Goal: Transaction & Acquisition: Purchase product/service

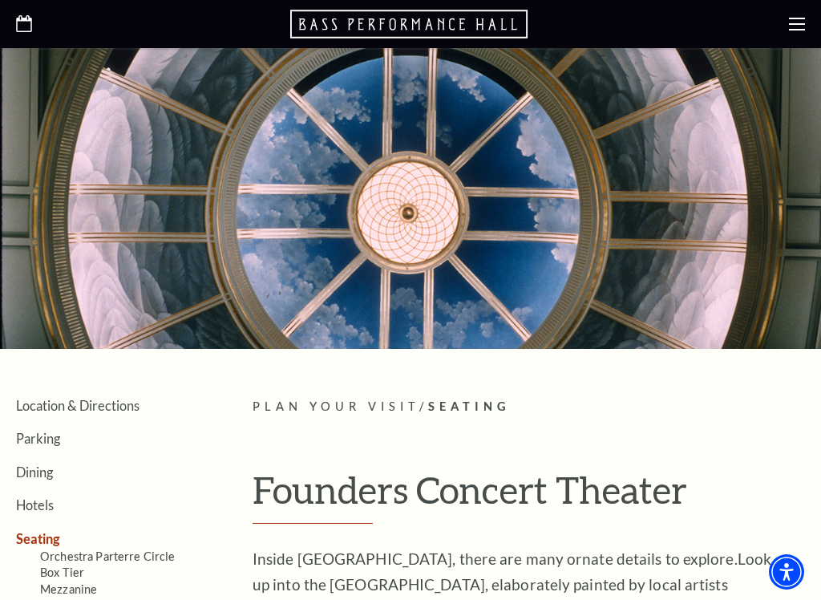
click at [798, 29] on use at bounding box center [797, 24] width 16 height 13
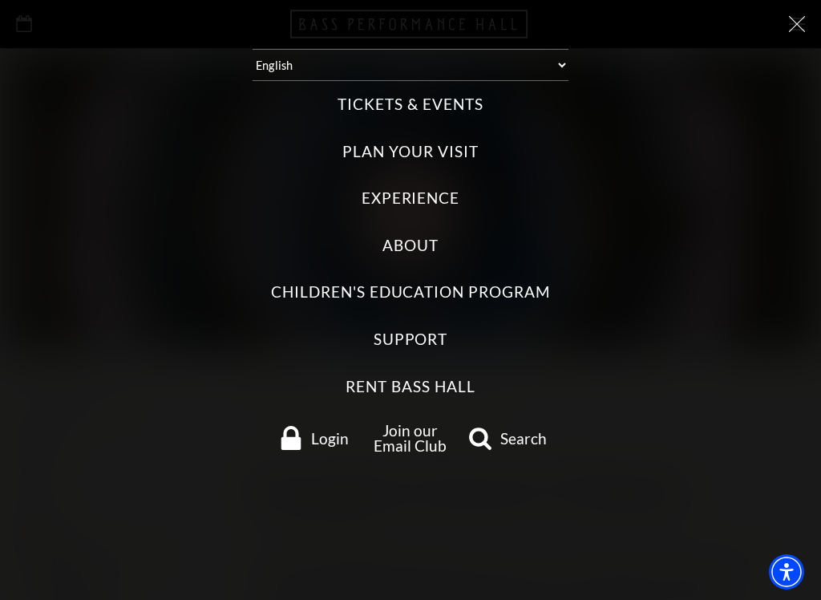
click at [458, 102] on label "Tickets & Events" at bounding box center [409, 105] width 145 height 22
click at [0, 0] on Events "Tickets & Events" at bounding box center [0, 0] width 0 height 0
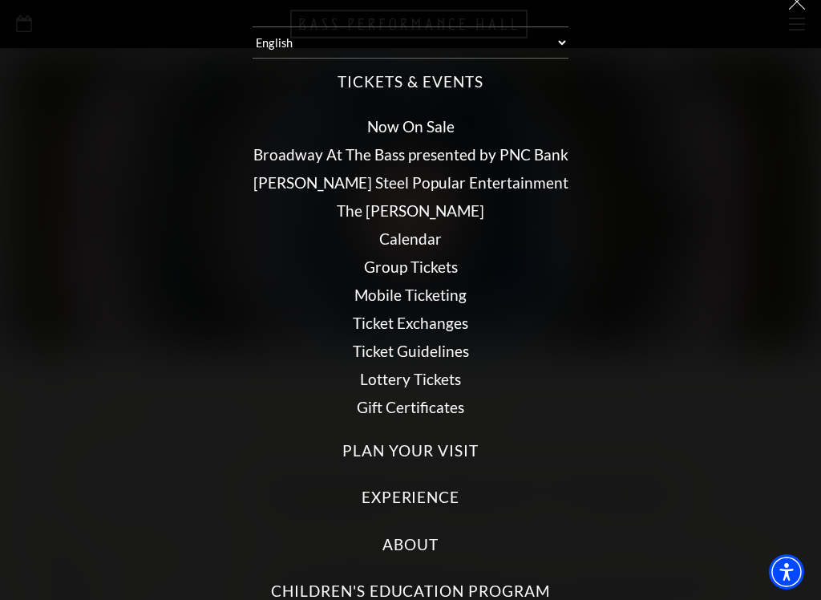
scroll to position [20, 0]
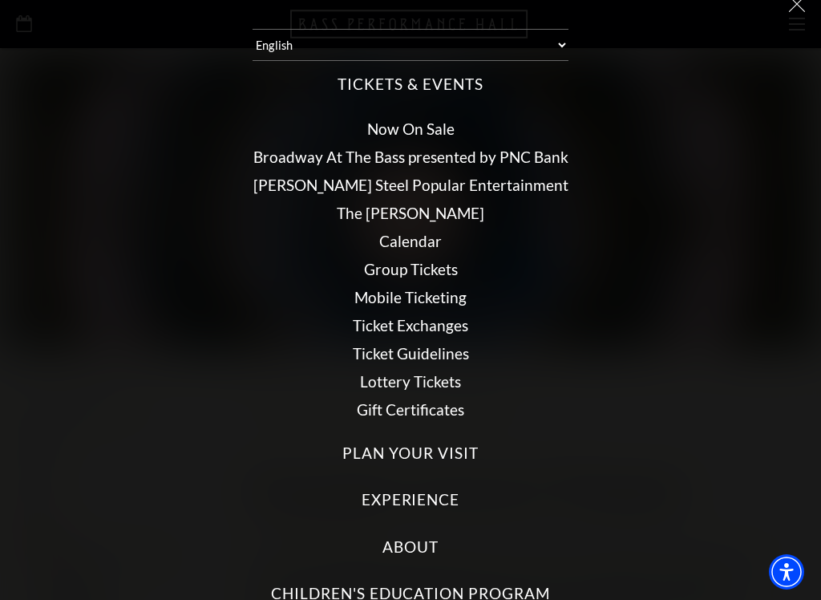
click at [439, 124] on link "Now On Sale" at bounding box center [410, 128] width 87 height 18
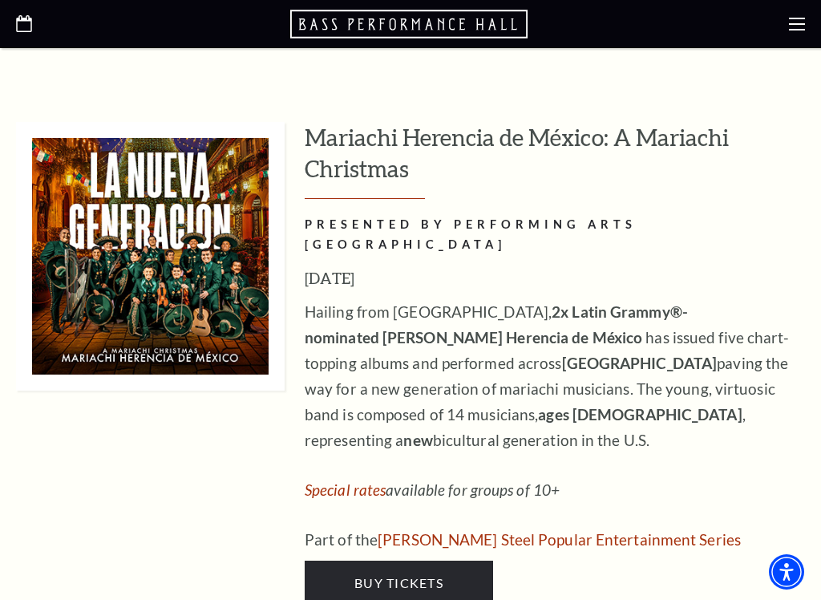
scroll to position [4800, 0]
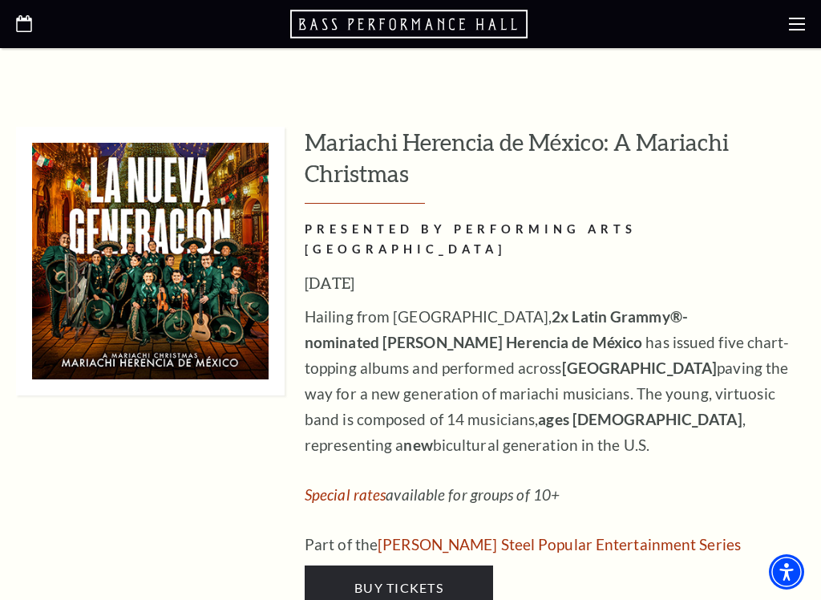
click at [438, 580] on span "Buy Tickets" at bounding box center [398, 587] width 89 height 15
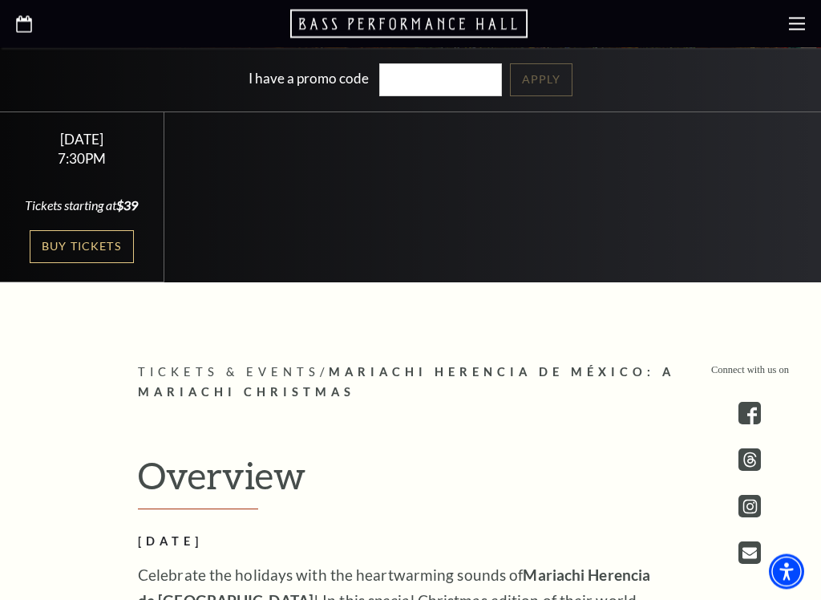
scroll to position [505, 0]
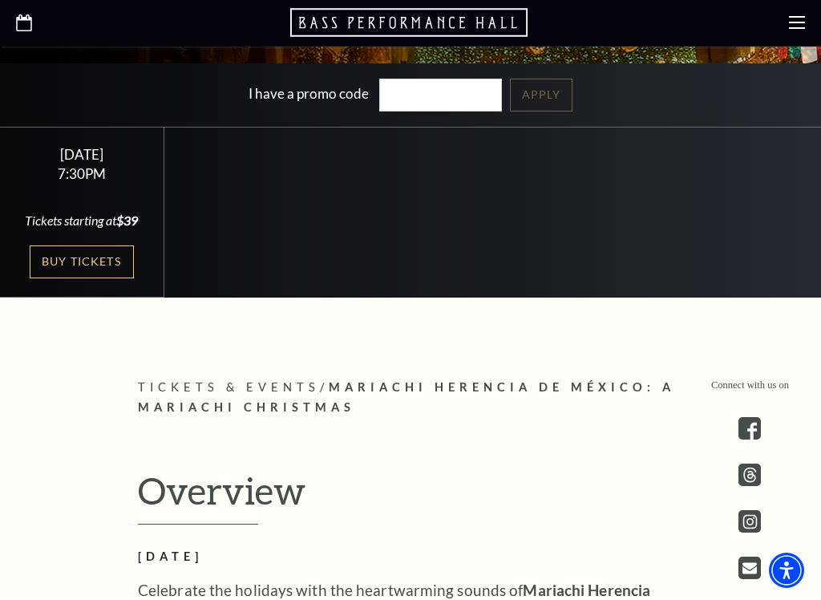
click at [116, 257] on link "Buy Tickets" at bounding box center [82, 263] width 104 height 33
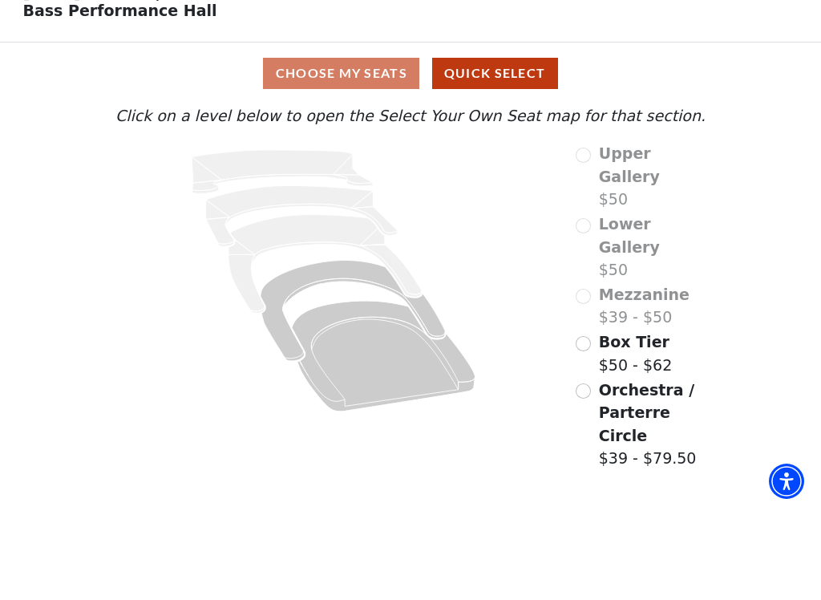
click at [642, 471] on span "Orchestra / Parterre Circle" at bounding box center [646, 502] width 95 height 63
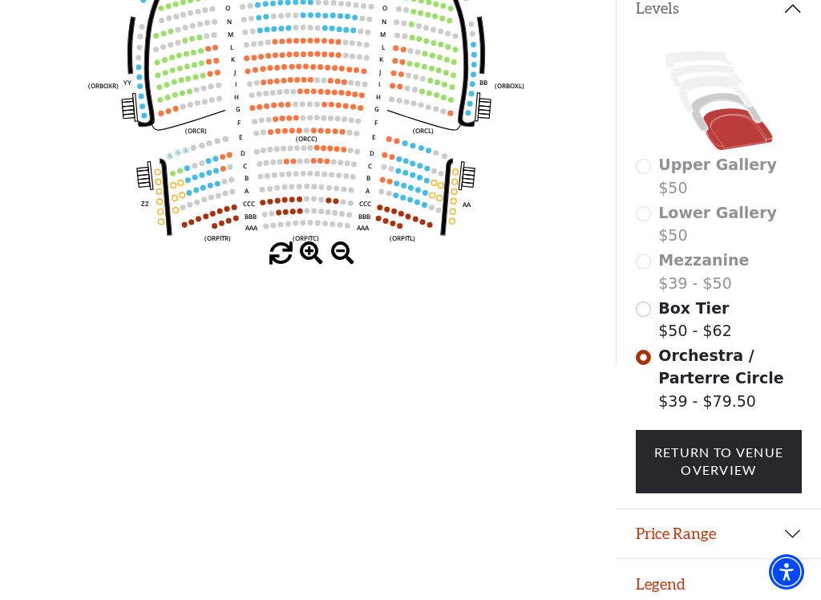
scroll to position [362, 0]
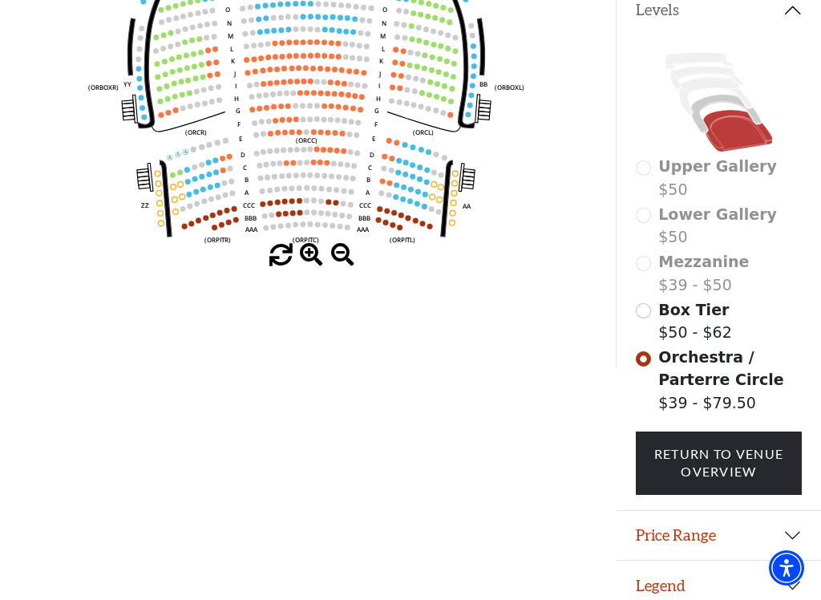
click at [722, 282] on label "Mezzanine $39 - $50" at bounding box center [703, 277] width 91 height 46
click at [645, 274] on div "Mezzanine $39 - $50" at bounding box center [719, 277] width 167 height 46
click at [647, 273] on div "Mezzanine $39 - $50" at bounding box center [719, 277] width 167 height 46
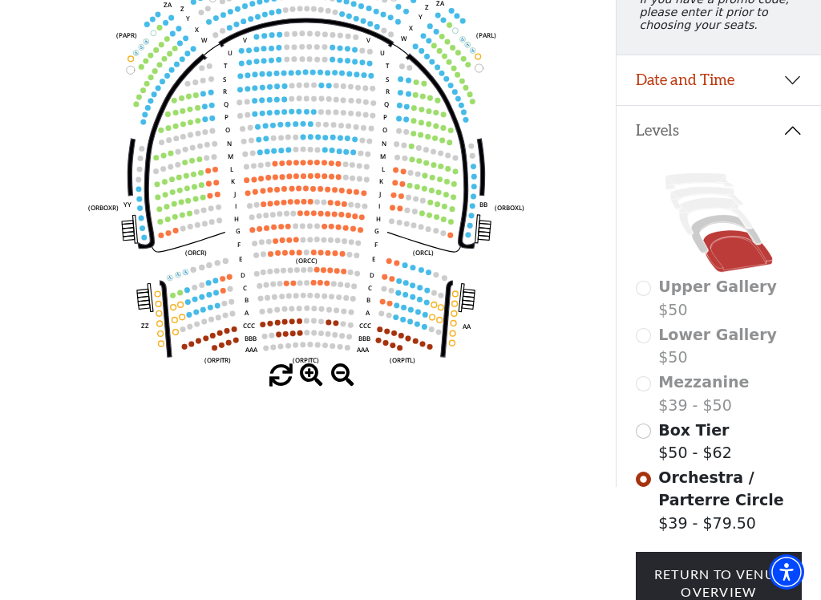
scroll to position [245, 0]
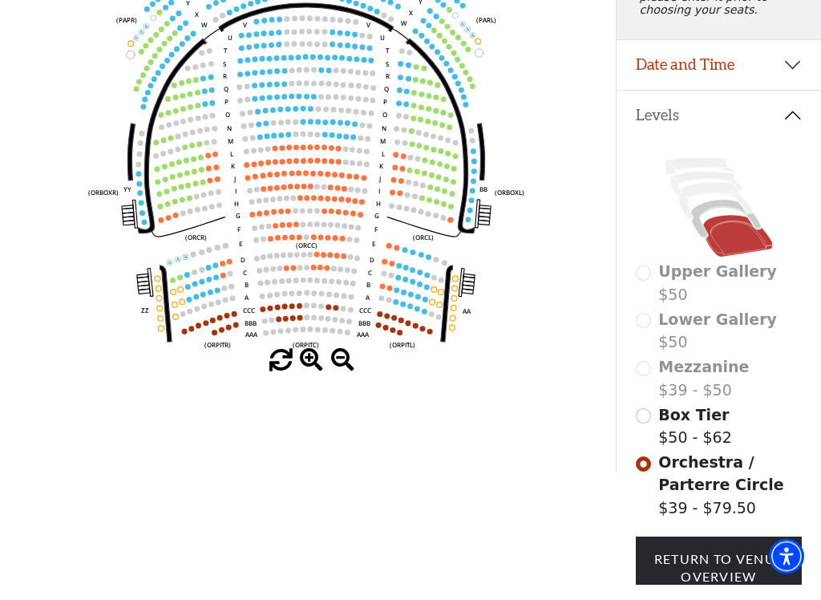
click at [734, 250] on icon at bounding box center [738, 252] width 70 height 42
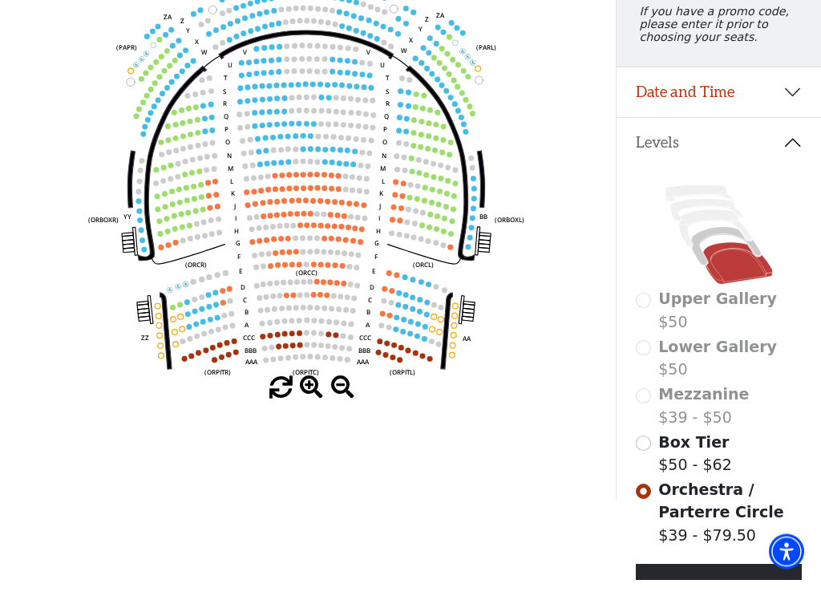
scroll to position [220, 0]
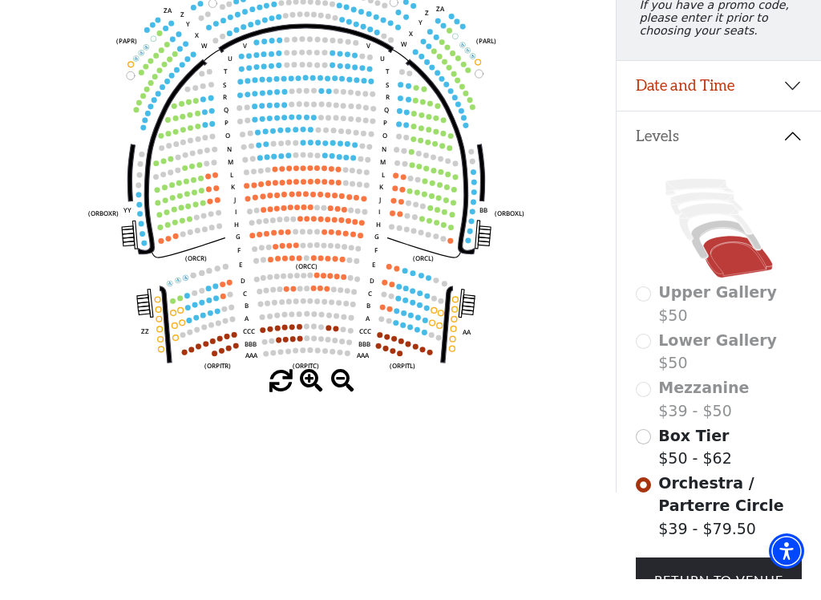
click at [648, 397] on div "Mezzanine $39 - $50" at bounding box center [719, 420] width 167 height 46
click at [650, 498] on input "Orchestra / Parterre Circle$39 - $79.50\a" at bounding box center [643, 505] width 15 height 15
click at [652, 396] on div "Mezzanine $39 - $50" at bounding box center [719, 419] width 167 height 46
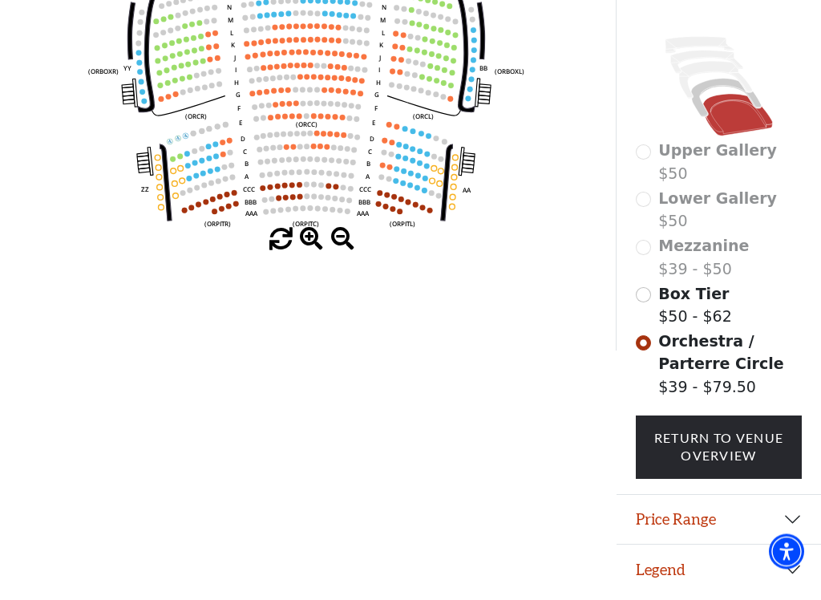
scroll to position [379, 0]
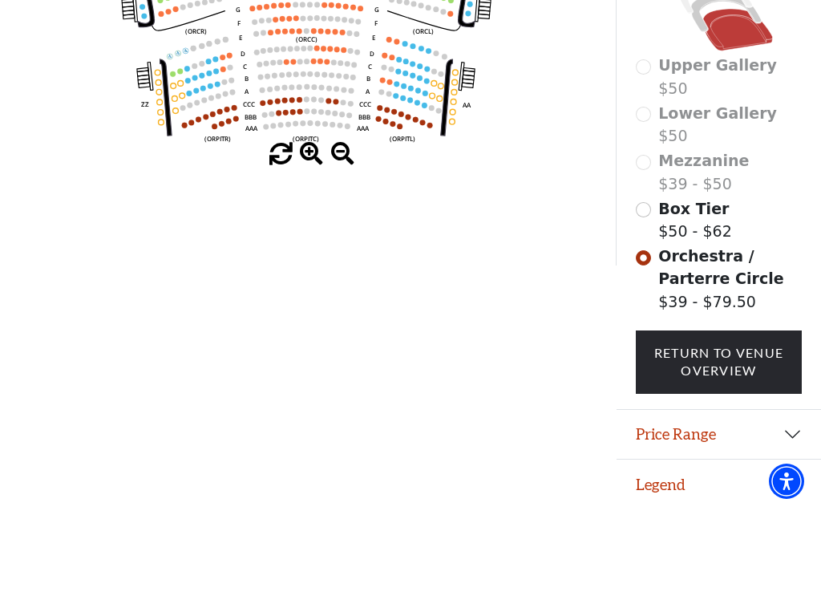
click at [646, 341] on input "Orchestra / Parterre Circle$39 - $79.50\a" at bounding box center [643, 348] width 15 height 15
click at [645, 341] on input "Orchestra / Parterre Circle$39 - $79.50\a" at bounding box center [643, 348] width 15 height 15
click at [650, 341] on input "Orchestra / Parterre Circle$39 - $79.50\a" at bounding box center [643, 348] width 15 height 15
click at [648, 293] on input "Box Tier$50 - $62\a" at bounding box center [643, 300] width 15 height 15
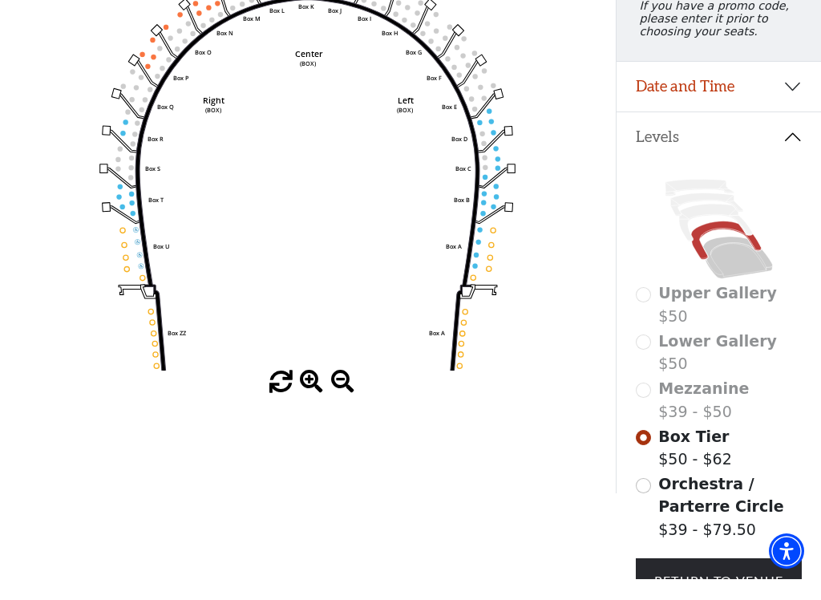
scroll to position [220, 0]
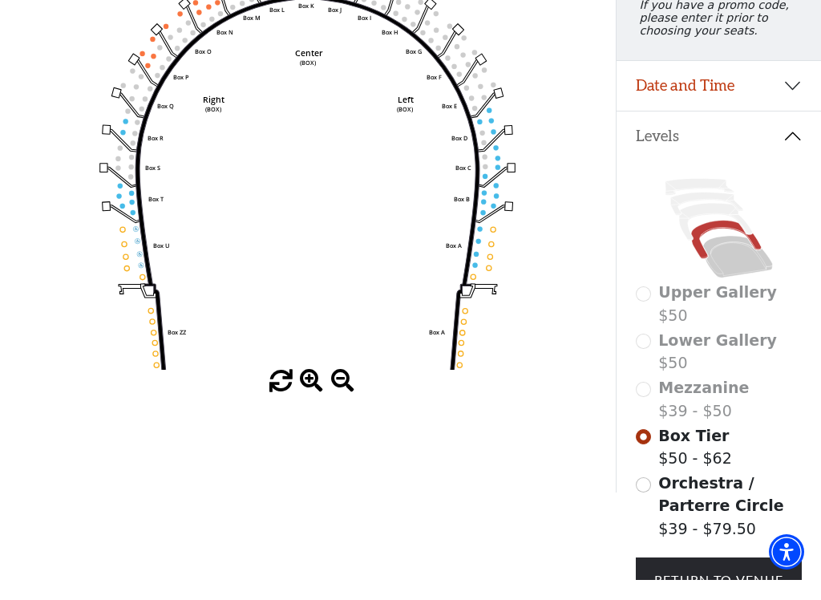
click at [647, 396] on div "Mezzanine $39 - $50" at bounding box center [719, 419] width 167 height 46
click at [645, 449] on input "Box Tier$50 - $62\a" at bounding box center [643, 456] width 15 height 15
click at [649, 398] on div "Mezzanine $39 - $50" at bounding box center [719, 419] width 167 height 46
click at [649, 396] on div "Mezzanine $39 - $50" at bounding box center [719, 419] width 167 height 46
click at [648, 396] on div "Mezzanine $39 - $50" at bounding box center [719, 419] width 167 height 46
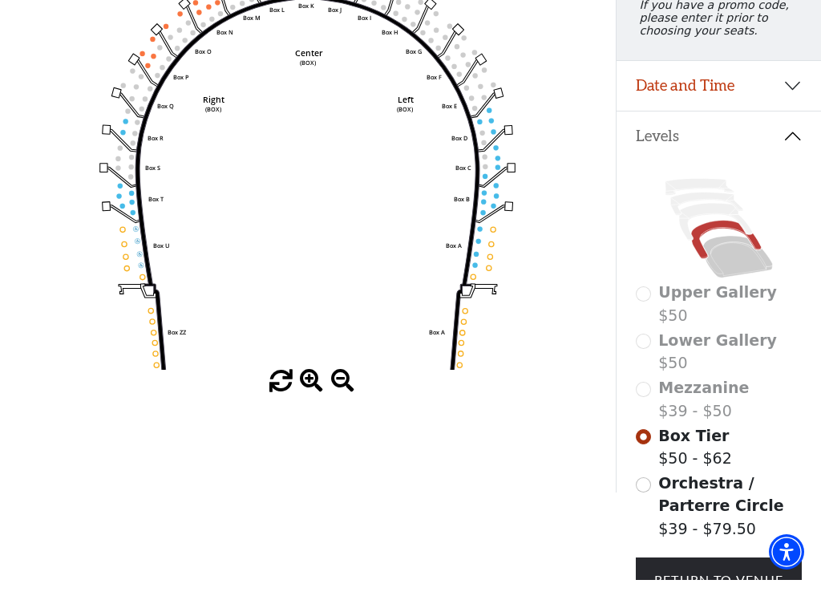
click at [650, 397] on div "Mezzanine $39 - $50" at bounding box center [719, 419] width 167 height 46
click at [646, 449] on input "Box Tier$50 - $62\a" at bounding box center [643, 456] width 15 height 15
click at [650, 449] on input "Box Tier$50 - $62\a" at bounding box center [643, 456] width 15 height 15
click at [653, 444] on div "Box Tier $50 - $62" at bounding box center [719, 467] width 167 height 46
click at [650, 449] on input "Box Tier$50 - $62\a" at bounding box center [643, 456] width 15 height 15
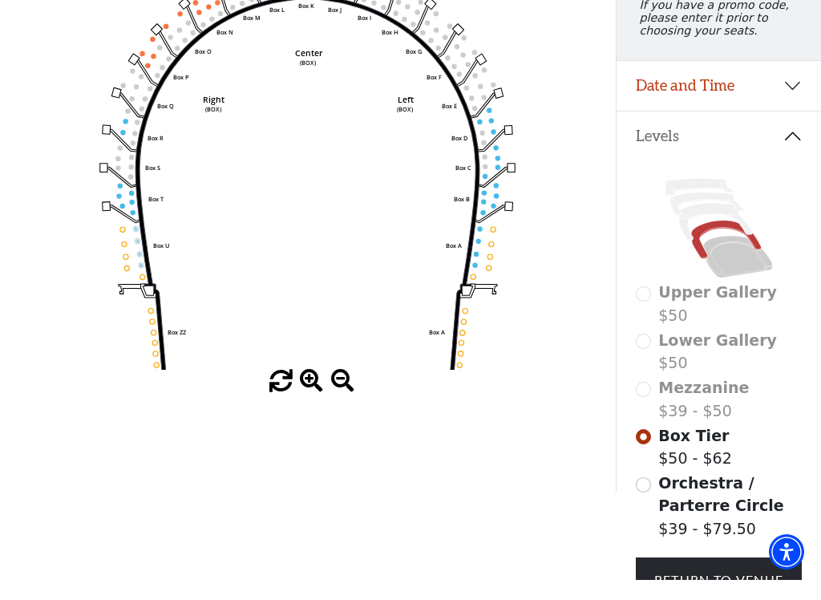
click at [648, 449] on input "Box Tier$50 - $62\a" at bounding box center [643, 456] width 15 height 15
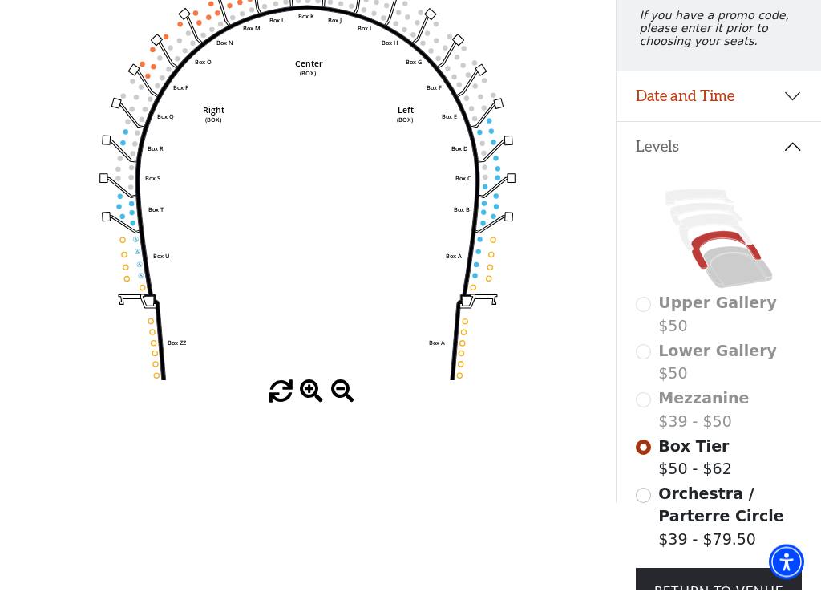
click at [787, 100] on button "Date and Time" at bounding box center [718, 107] width 204 height 50
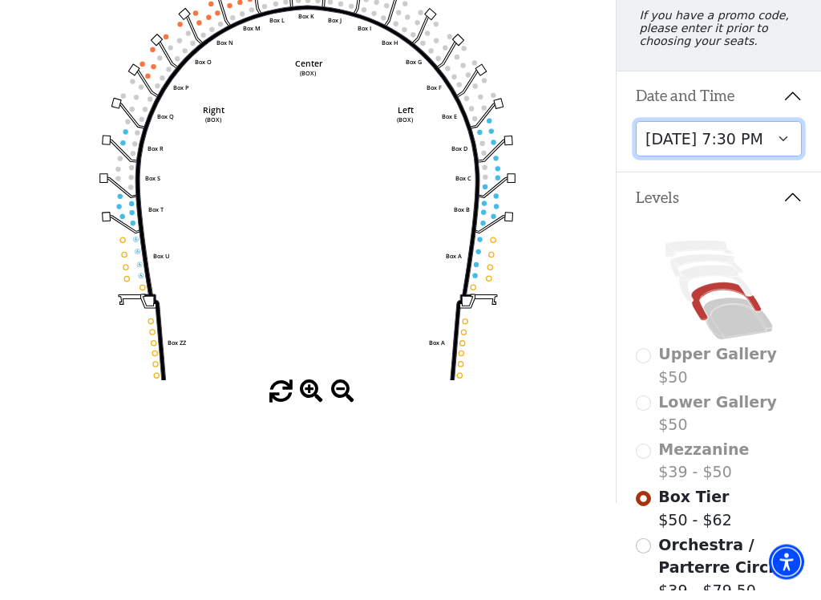
click at [717, 155] on select "Tuesday, December 2 at 7:30 PM" at bounding box center [719, 149] width 167 height 36
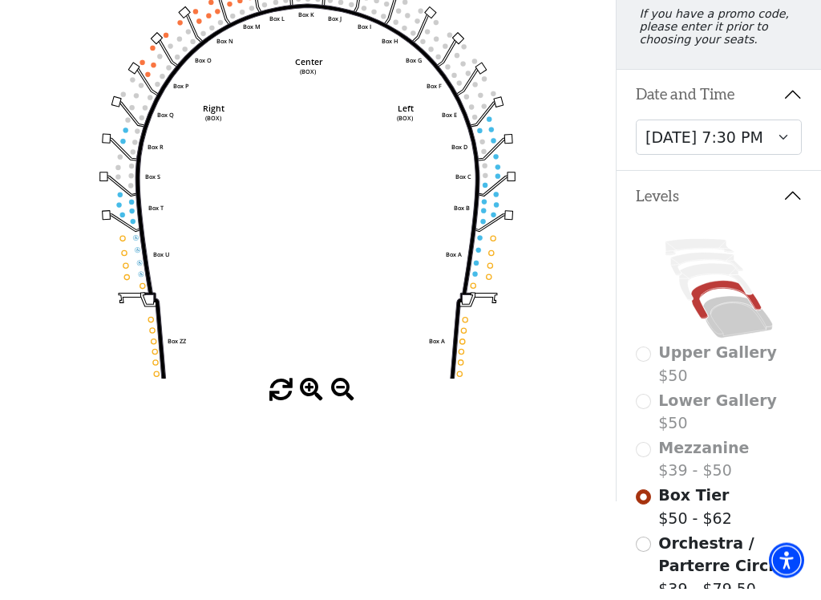
click at [648, 456] on div "Mezzanine $39 - $50" at bounding box center [719, 471] width 167 height 46
click at [645, 501] on input "Box Tier$50 - $62\a" at bounding box center [643, 508] width 15 height 15
click at [649, 501] on input "Box Tier$50 - $62\a" at bounding box center [643, 508] width 15 height 15
click at [645, 501] on input "Box Tier$50 - $62\a" at bounding box center [643, 508] width 15 height 15
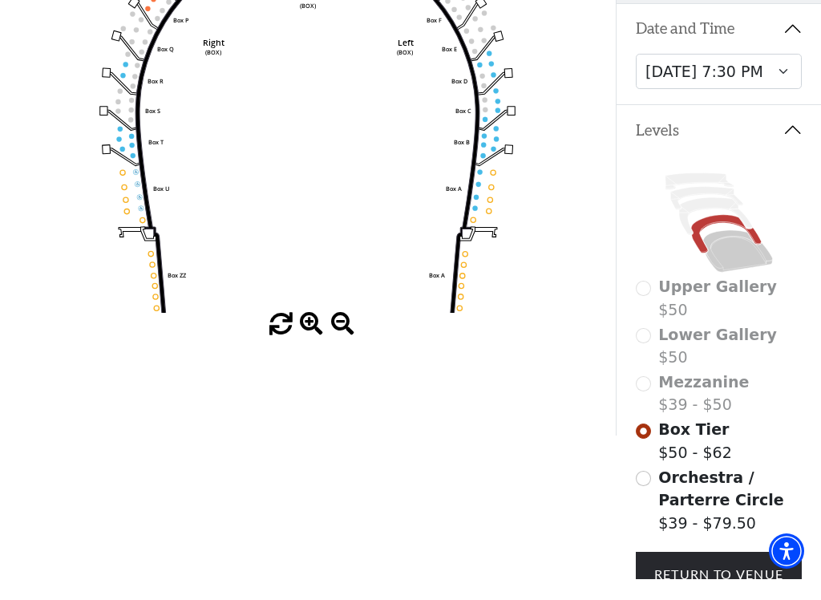
scroll to position [430, 0]
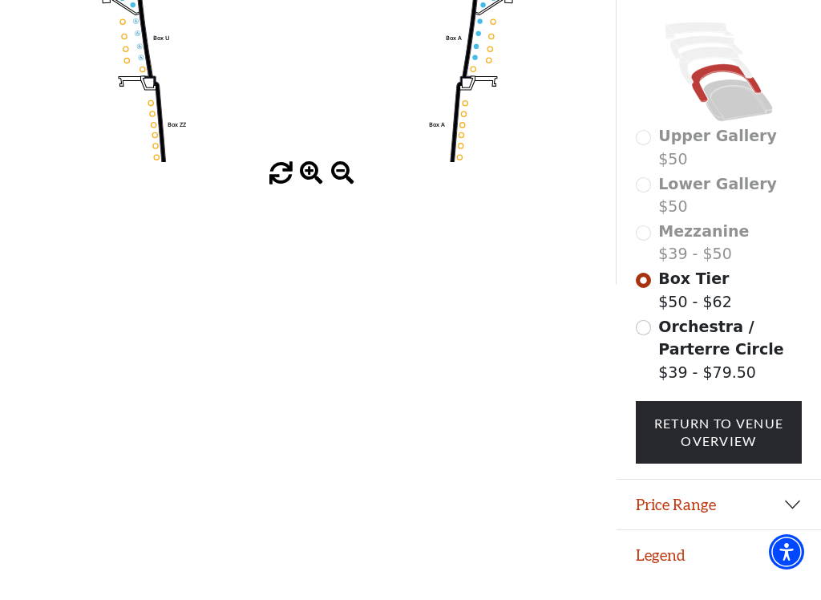
click at [735, 504] on button "Price Range" at bounding box center [718, 524] width 204 height 50
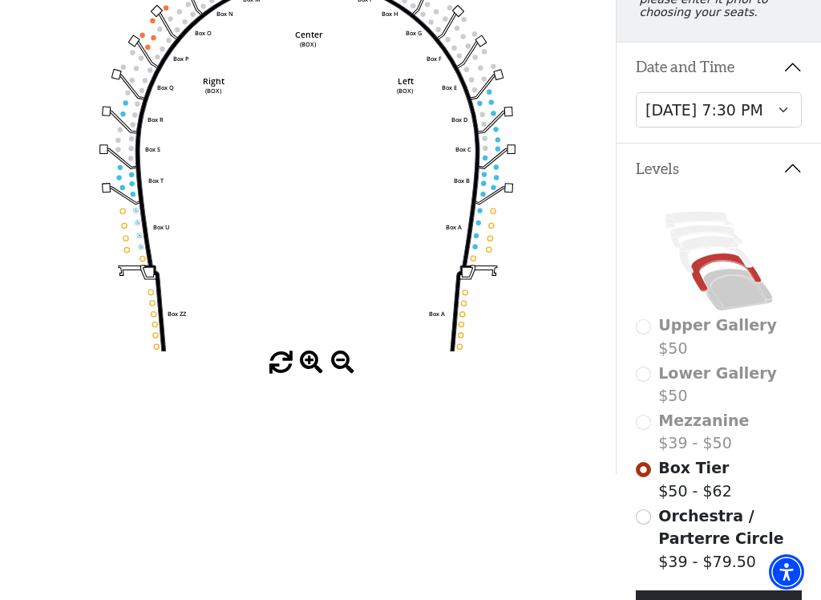
scroll to position [252, 0]
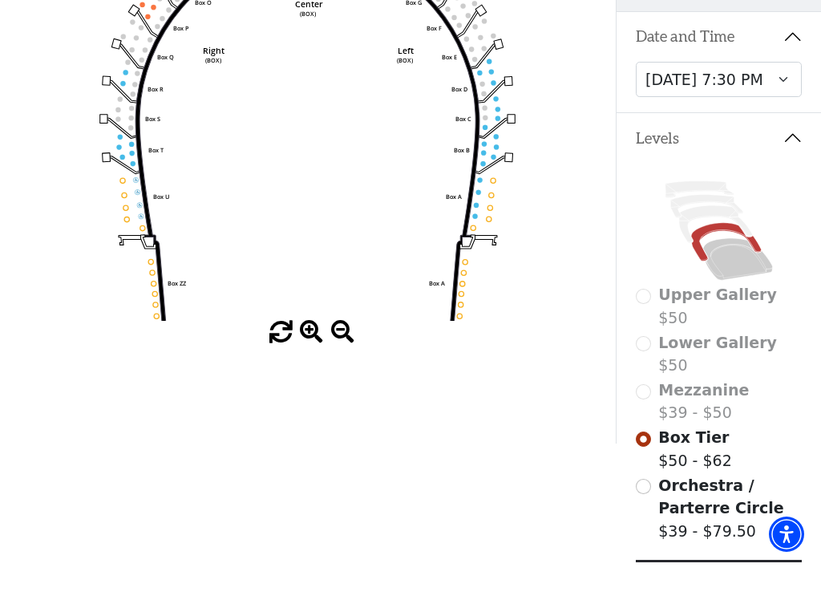
click at [653, 416] on div "Mezzanine $39 - $50" at bounding box center [719, 439] width 167 height 46
click at [651, 416] on div "Mezzanine $39 - $50" at bounding box center [719, 439] width 167 height 46
click at [649, 416] on div "Mezzanine $39 - $50" at bounding box center [719, 439] width 167 height 46
click at [646, 416] on div "Mezzanine $39 - $50" at bounding box center [719, 439] width 167 height 46
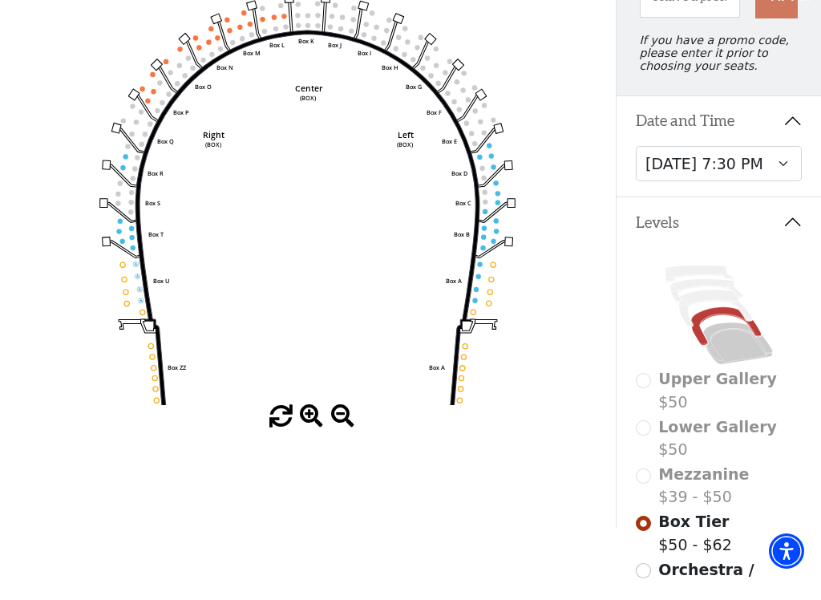
scroll to position [208, 0]
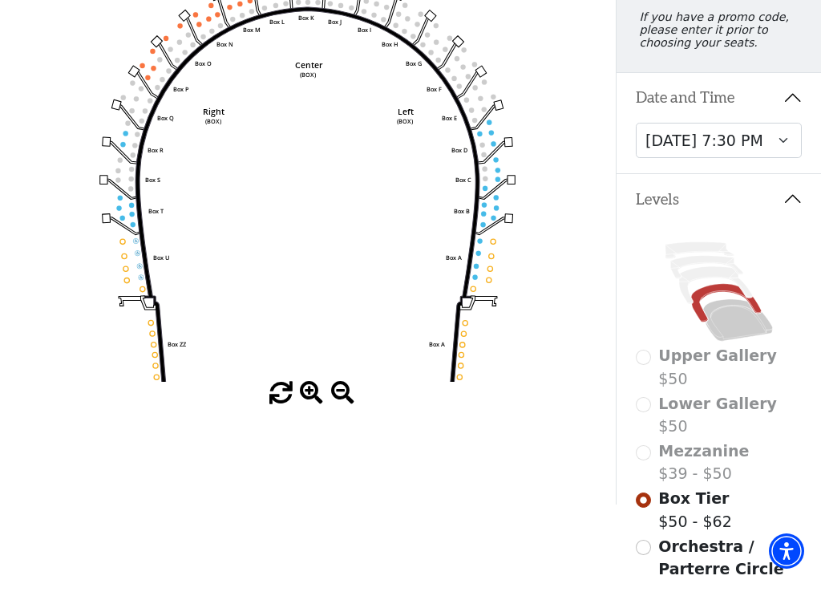
click at [649, 460] on div "Mezzanine $39 - $50" at bounding box center [719, 483] width 167 height 46
click at [645, 513] on input "Box Tier$50 - $62\a" at bounding box center [643, 520] width 15 height 15
click at [713, 509] on span "Box Tier" at bounding box center [693, 518] width 71 height 18
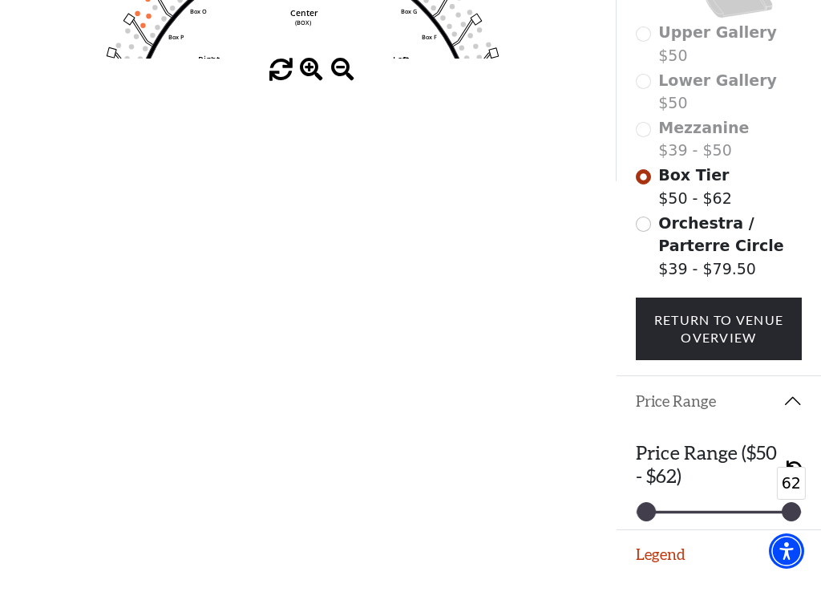
scroll to position [533, 0]
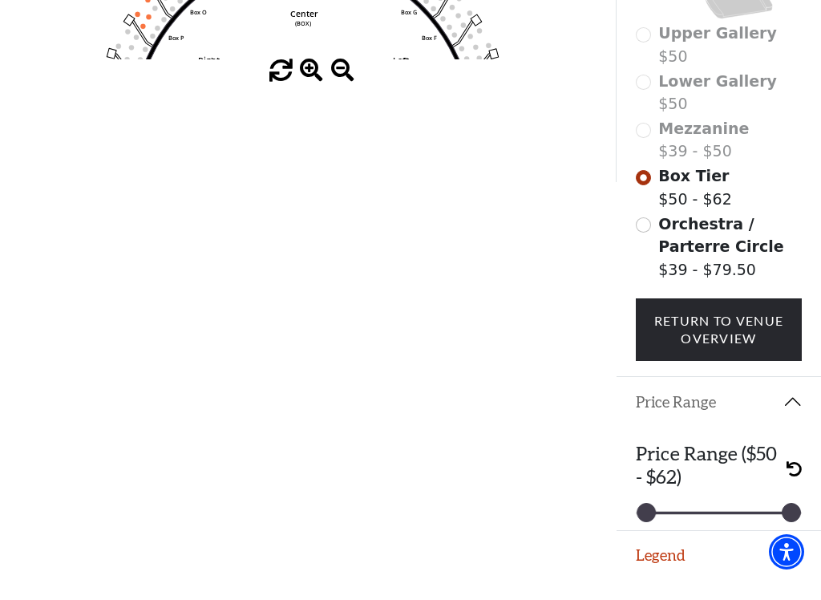
click at [645, 137] on div "Mezzanine $39 - $50" at bounding box center [719, 160] width 167 height 46
click at [649, 190] on input "Box Tier$50 - $62\a" at bounding box center [643, 197] width 15 height 15
click at [650, 190] on input "Box Tier$50 - $62\a" at bounding box center [643, 197] width 15 height 15
click at [650, 237] on input "Orchestra / Parterre Circle$39 - $79.50\a" at bounding box center [643, 244] width 15 height 15
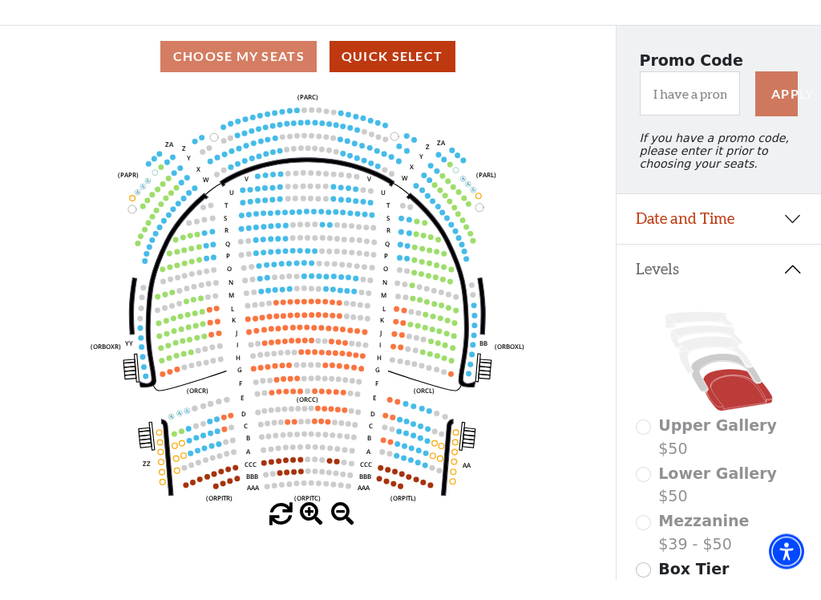
scroll to position [87, 0]
click at [714, 357] on icon at bounding box center [715, 375] width 73 height 37
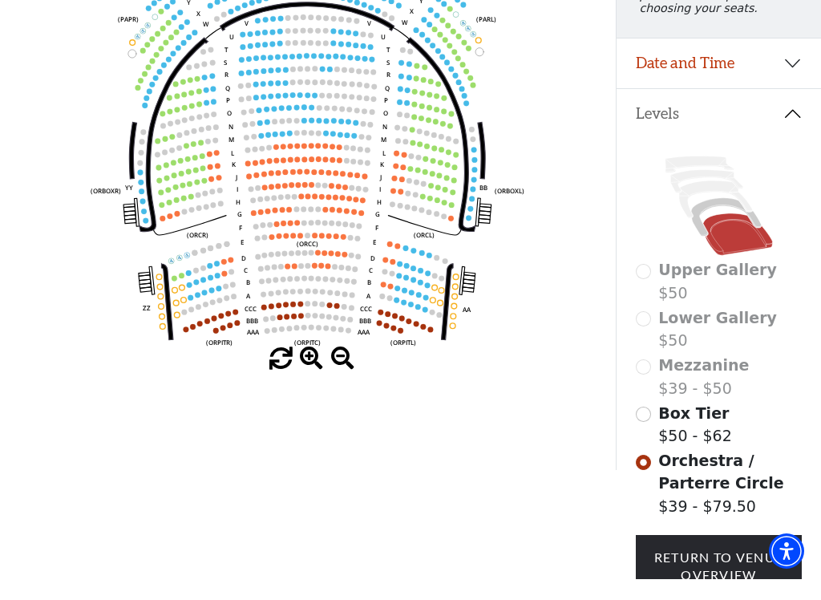
scroll to position [243, 0]
click at [654, 374] on div "Mezzanine $39 - $50" at bounding box center [719, 397] width 167 height 46
click at [653, 380] on div "Mezzanine $39 - $50" at bounding box center [719, 397] width 167 height 46
click at [650, 378] on div "Mezzanine $39 - $50" at bounding box center [719, 397] width 167 height 46
click at [701, 400] on label "Mezzanine $39 - $50" at bounding box center [703, 397] width 91 height 46
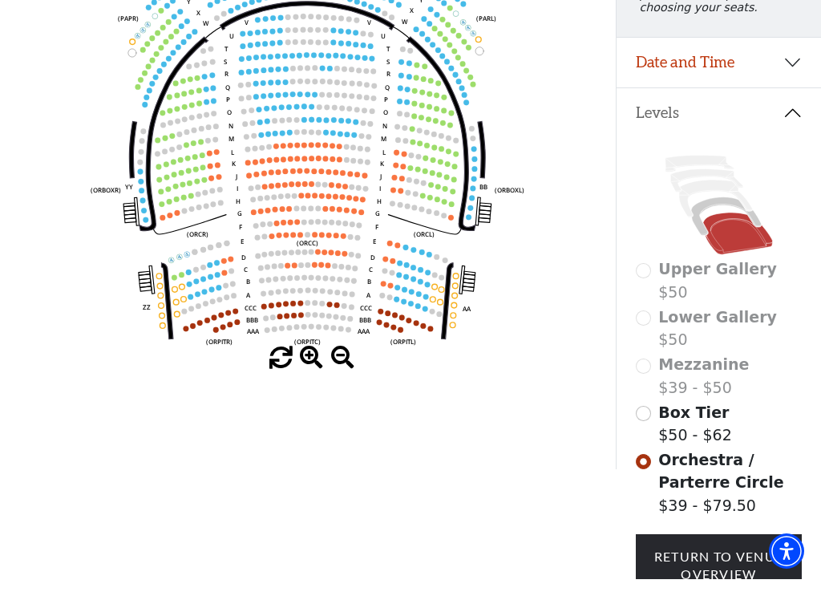
click at [714, 201] on icon at bounding box center [715, 219] width 73 height 37
click at [723, 190] on icon at bounding box center [706, 201] width 72 height 23
click at [722, 176] on icon at bounding box center [699, 184] width 69 height 17
click at [717, 218] on icon at bounding box center [726, 237] width 70 height 38
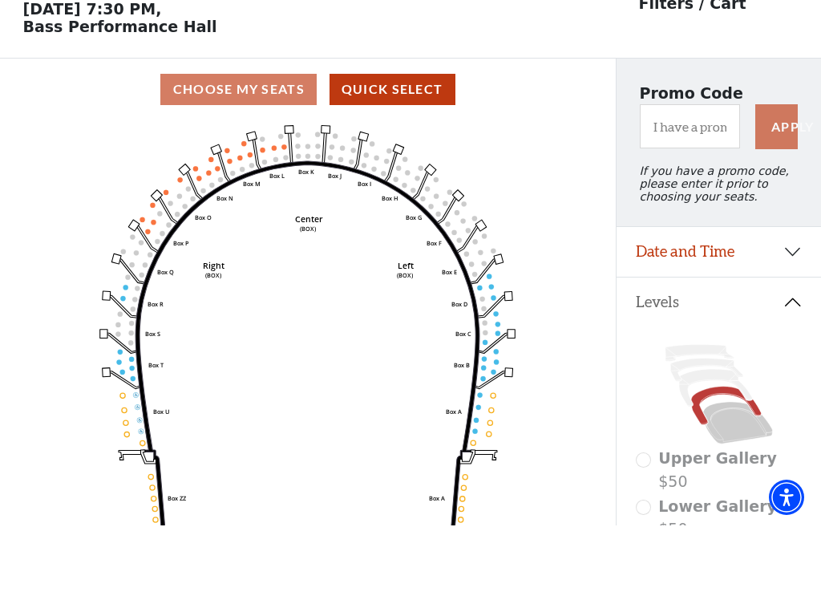
scroll to position [31, 0]
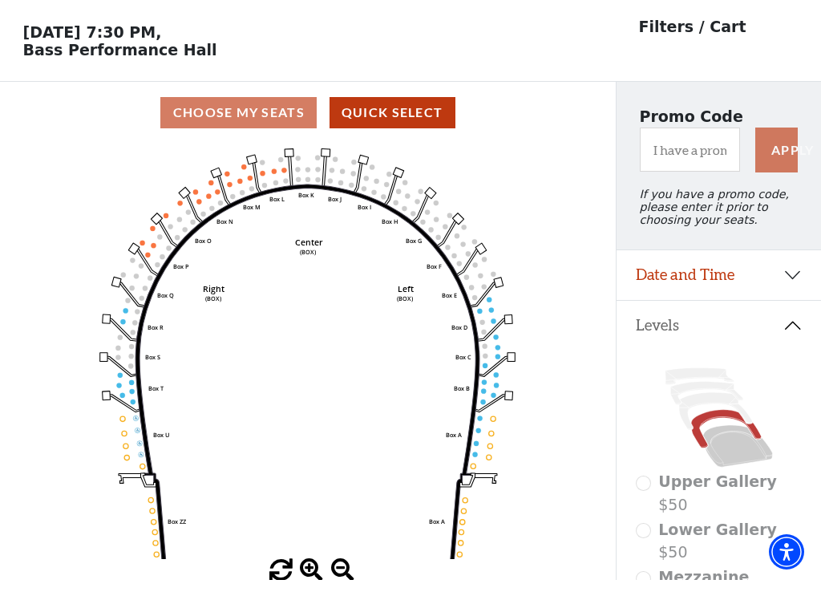
click at [696, 413] on icon at bounding box center [715, 431] width 73 height 37
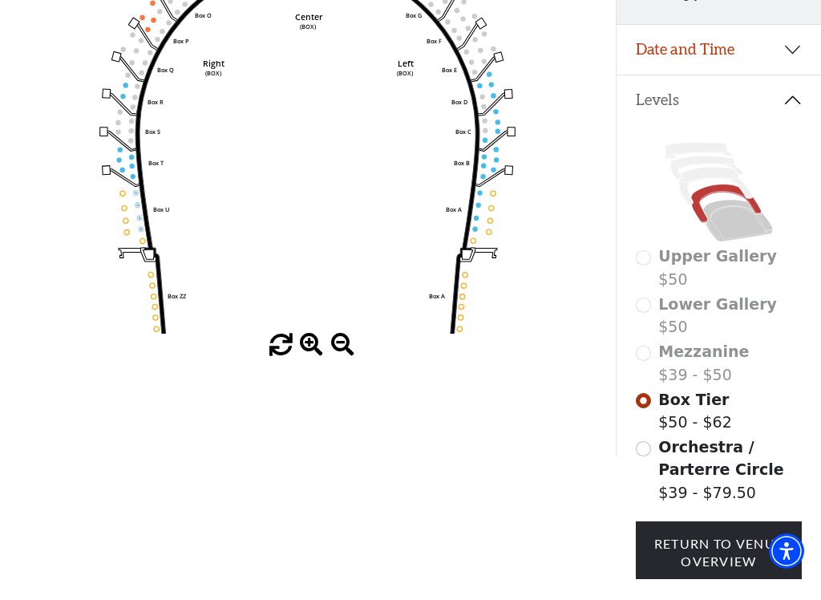
scroll to position [257, 0]
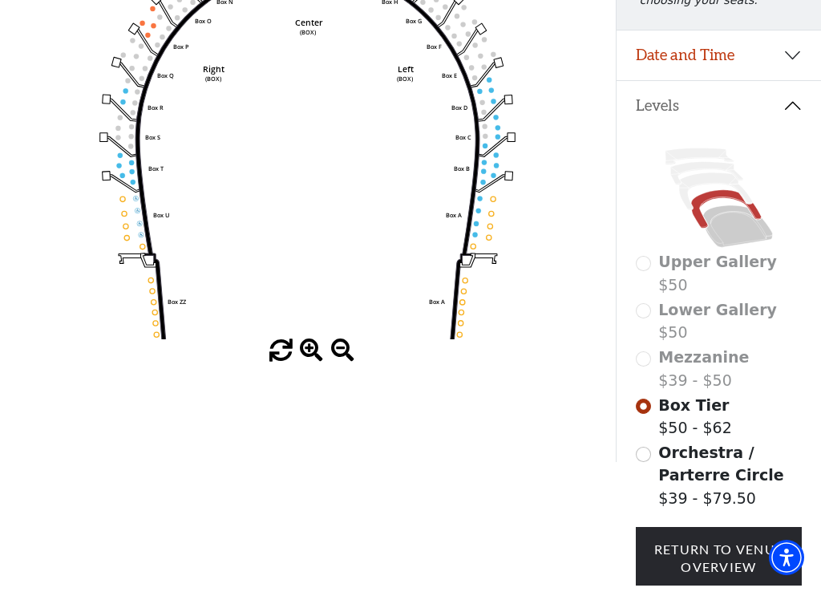
click at [690, 165] on icon at bounding box center [699, 171] width 69 height 17
click at [701, 188] on icon at bounding box center [715, 206] width 73 height 37
click at [681, 328] on label "Lower Gallery $50" at bounding box center [717, 336] width 119 height 46
click at [675, 363] on span "Mezzanine" at bounding box center [703, 371] width 91 height 18
click at [647, 366] on div "Mezzanine $39 - $50" at bounding box center [719, 383] width 167 height 46
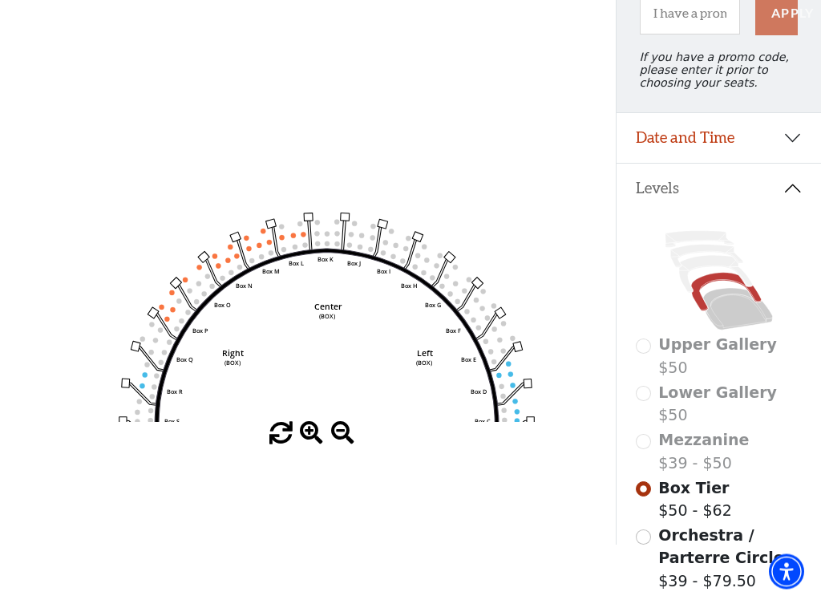
scroll to position [103, 0]
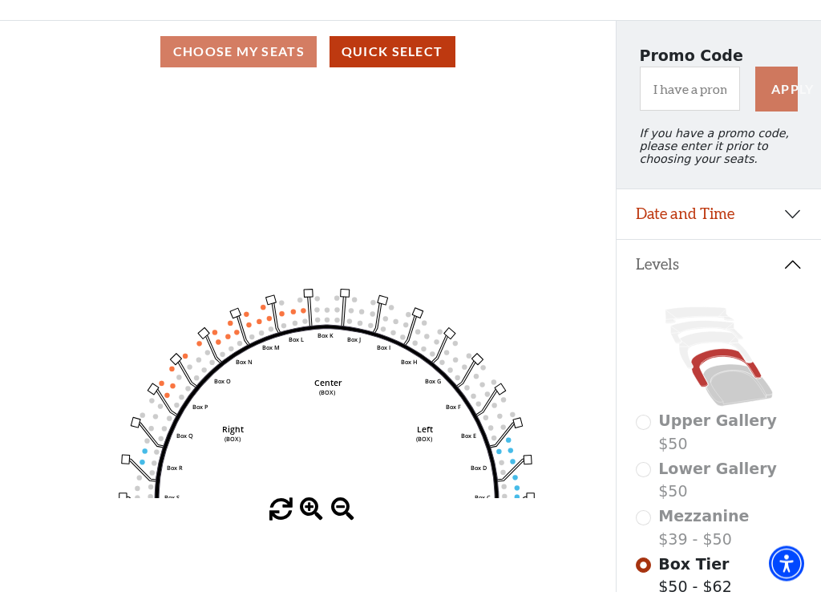
click at [301, 58] on div "Choose My Seats Quick Select" at bounding box center [308, 60] width 616 height 31
click at [281, 47] on div "Choose My Seats Quick Select" at bounding box center [308, 60] width 616 height 31
click at [416, 63] on button "Quick Select" at bounding box center [392, 60] width 126 height 31
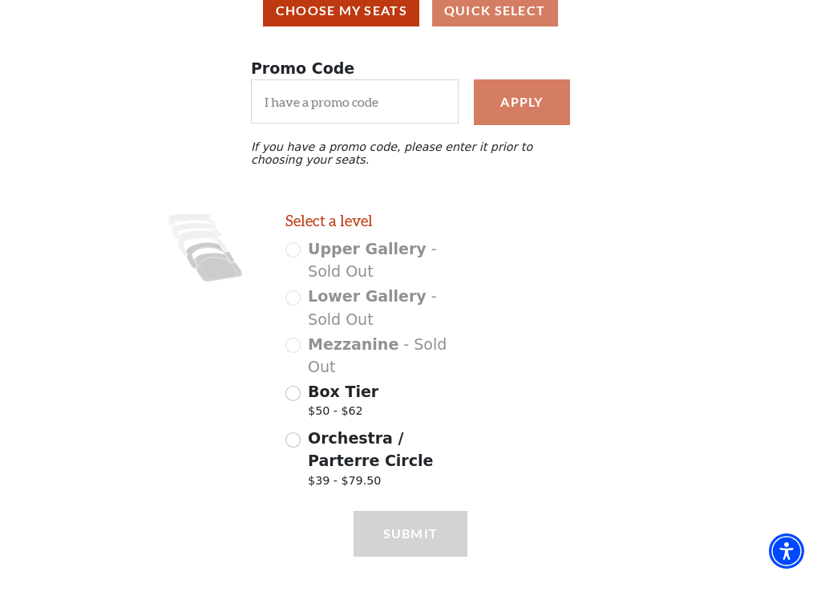
scroll to position [150, 0]
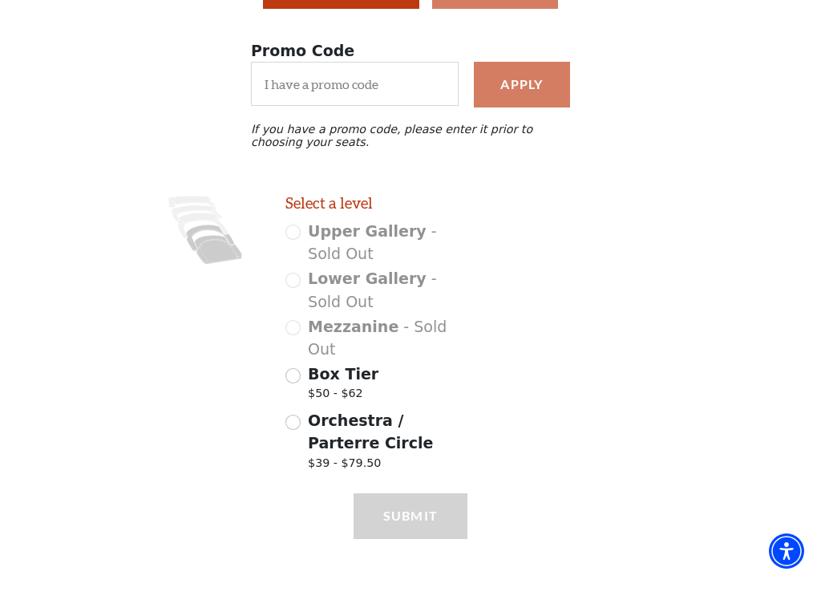
click at [593, 414] on div at bounding box center [581, 357] width 205 height 285
click at [300, 435] on input "Orchestra / Parterre Circle $39 - $79.50" at bounding box center [292, 442] width 15 height 15
radio input "true"
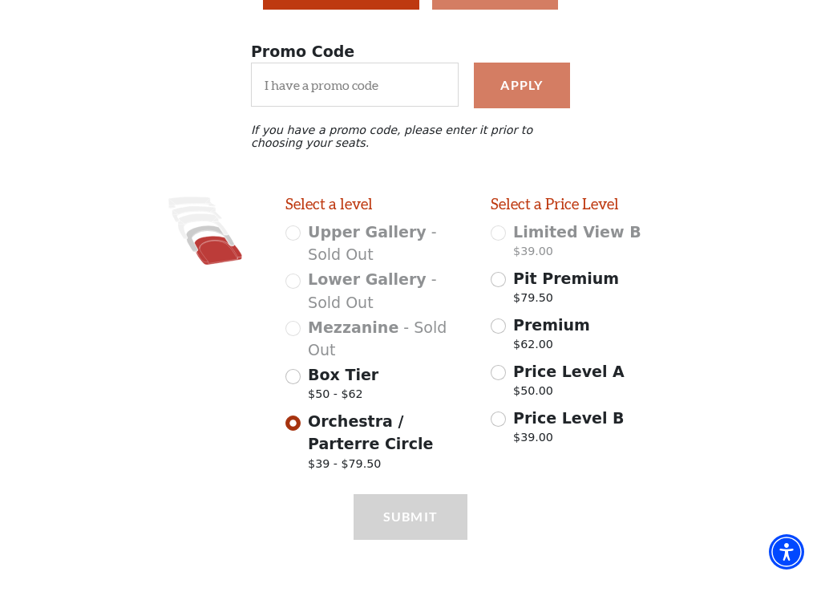
click at [503, 431] on input "Price Level B $39.00" at bounding box center [498, 438] width 15 height 15
radio input "true"
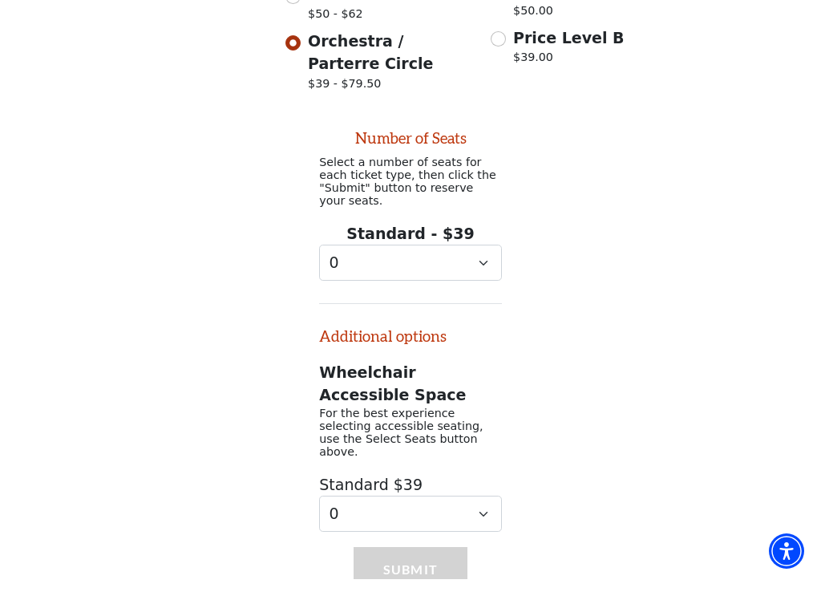
scroll to position [576, 0]
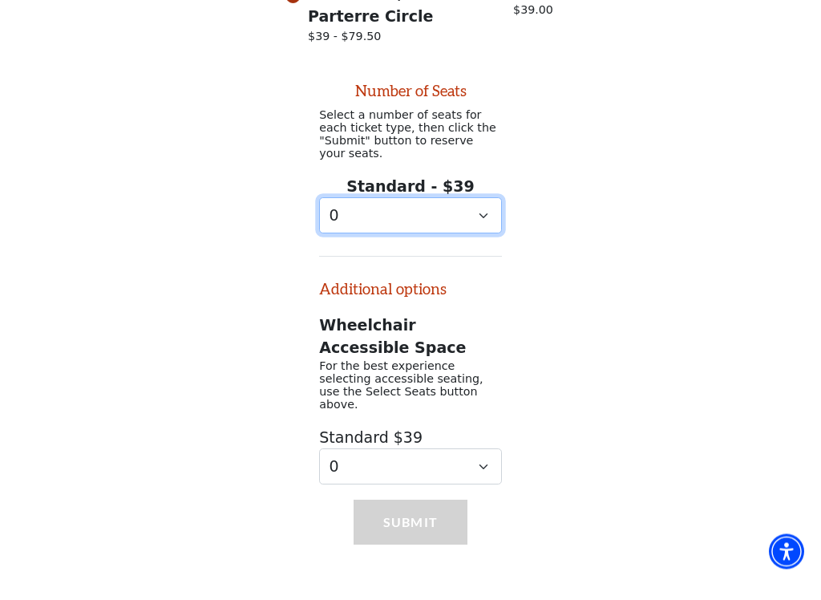
click at [481, 218] on select "0 1 2 3 4 5 6 7 8 9" at bounding box center [410, 236] width 183 height 36
select select "3"
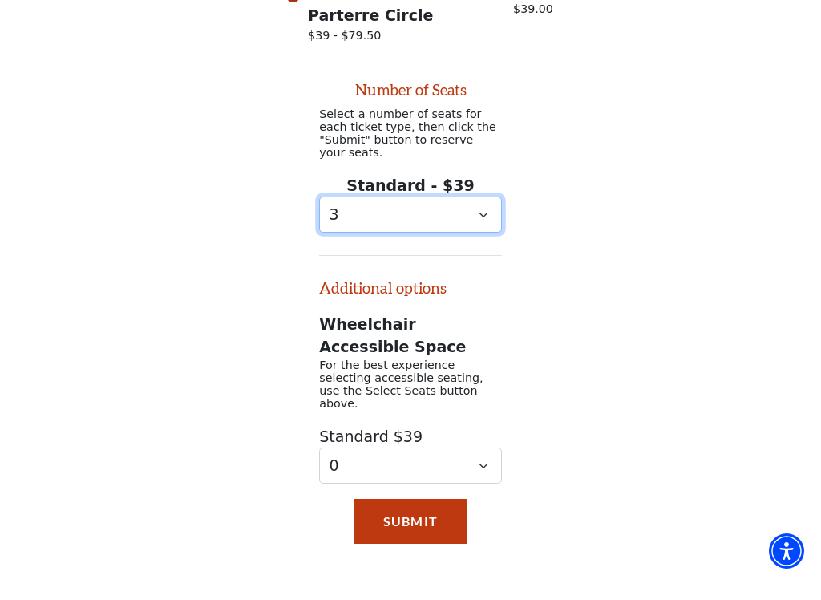
scroll to position [578, 0]
click at [443, 519] on button "Submit" at bounding box center [411, 541] width 114 height 45
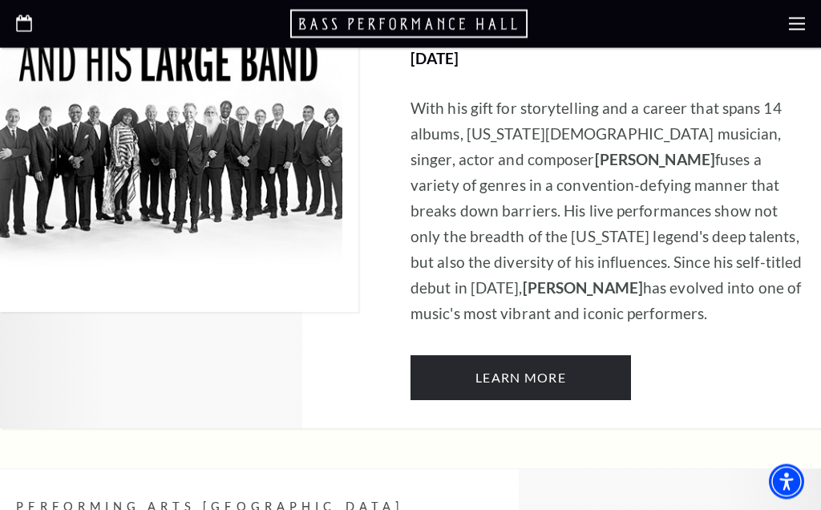
scroll to position [970, 0]
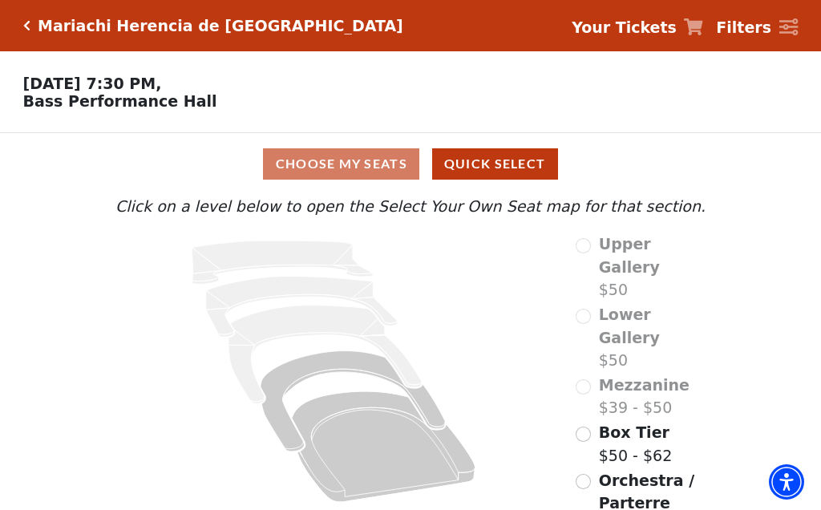
click at [27, 23] on icon "Click here to go back to filters" at bounding box center [26, 25] width 7 height 11
click at [29, 30] on icon "Click here to go back to filters" at bounding box center [26, 25] width 7 height 11
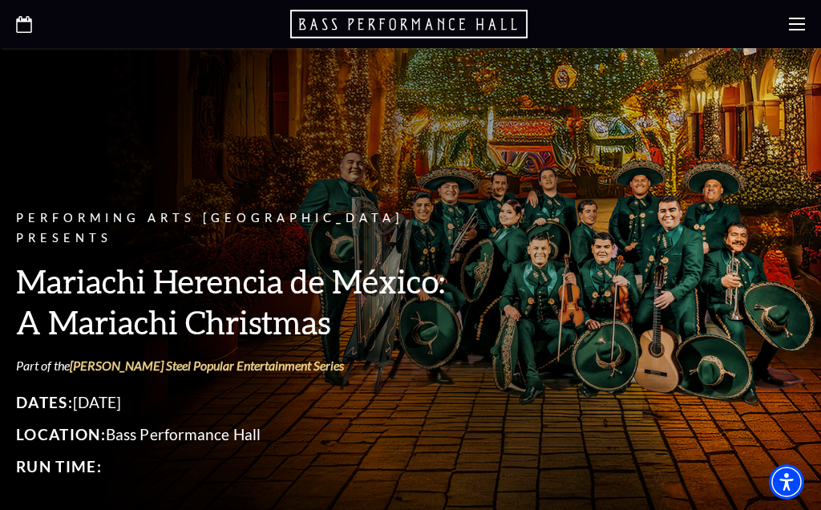
click at [802, 13] on div at bounding box center [410, 24] width 821 height 48
click at [787, 33] on div at bounding box center [410, 24] width 821 height 48
click at [798, 24] on use at bounding box center [797, 24] width 16 height 13
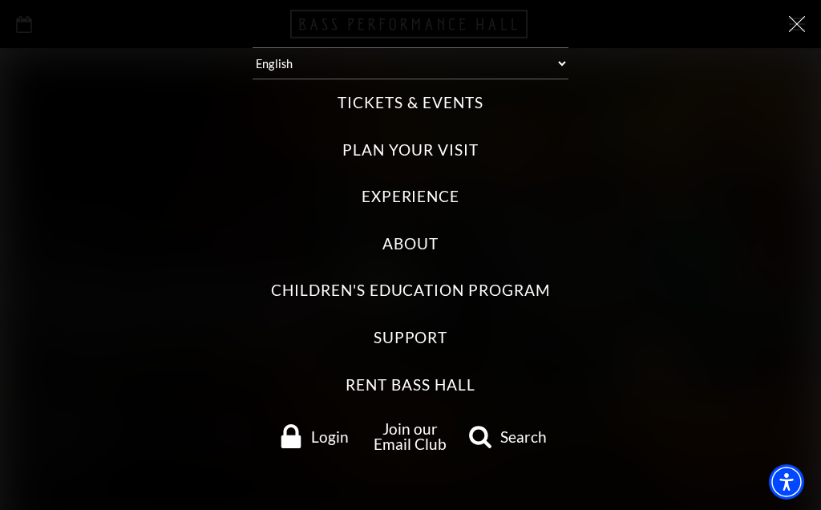
scroll to position [32, 0]
click at [467, 107] on label "Tickets & Events" at bounding box center [409, 103] width 145 height 22
click at [0, 0] on Events "Tickets & Events" at bounding box center [0, 0] width 0 height 0
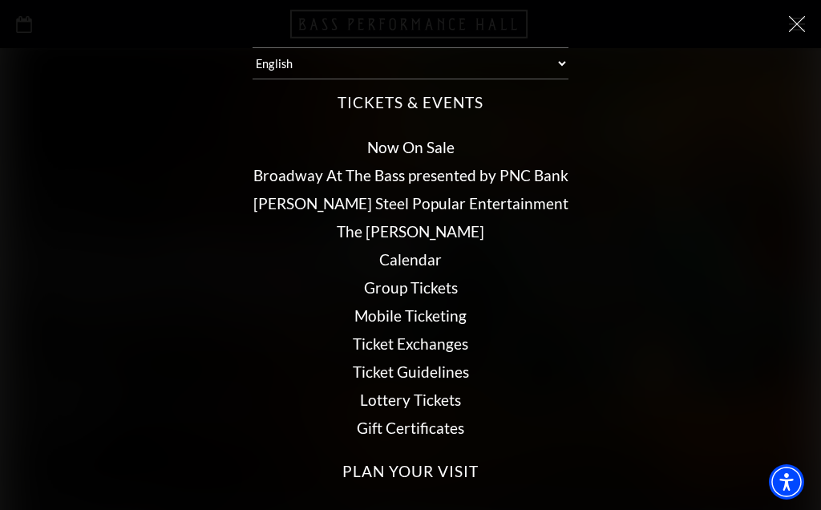
scroll to position [0, 0]
click at [441, 148] on link "Now On Sale" at bounding box center [410, 147] width 87 height 18
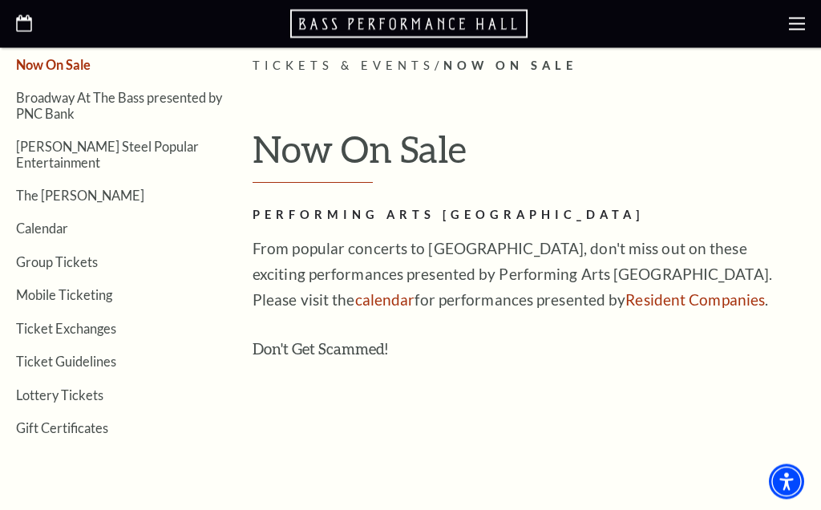
scroll to position [341, 0]
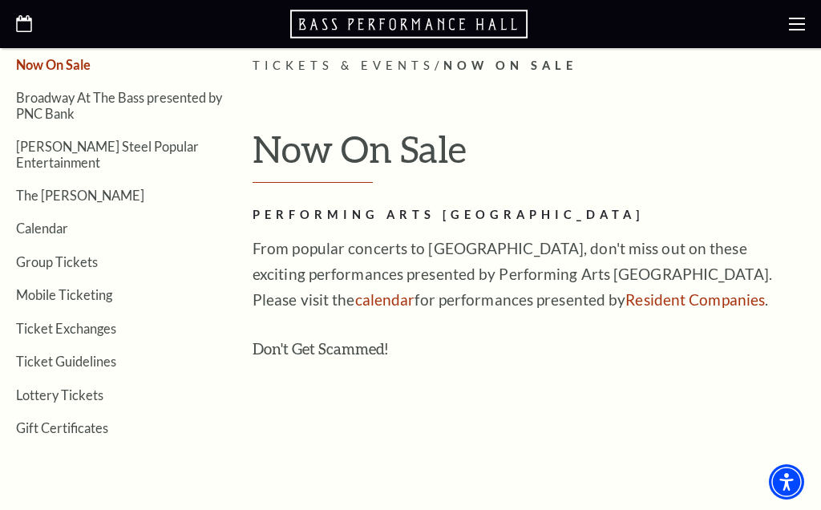
click at [52, 220] on link "Calendar" at bounding box center [42, 227] width 52 height 15
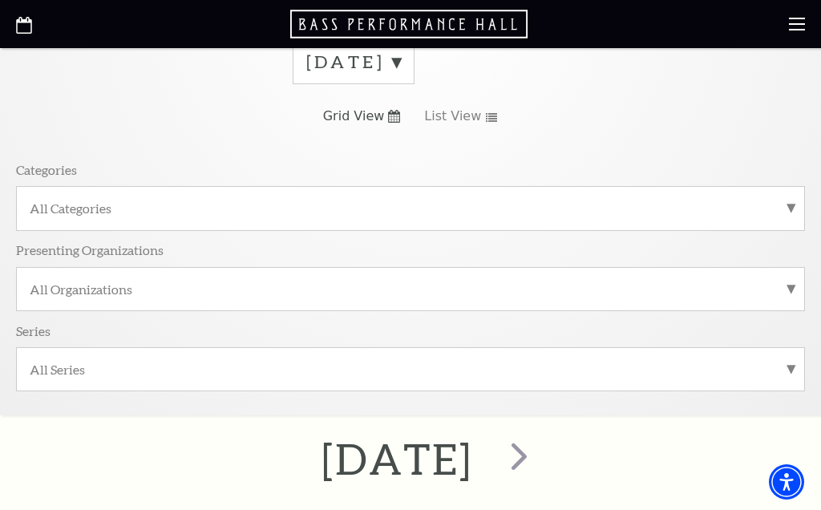
scroll to position [121, 0]
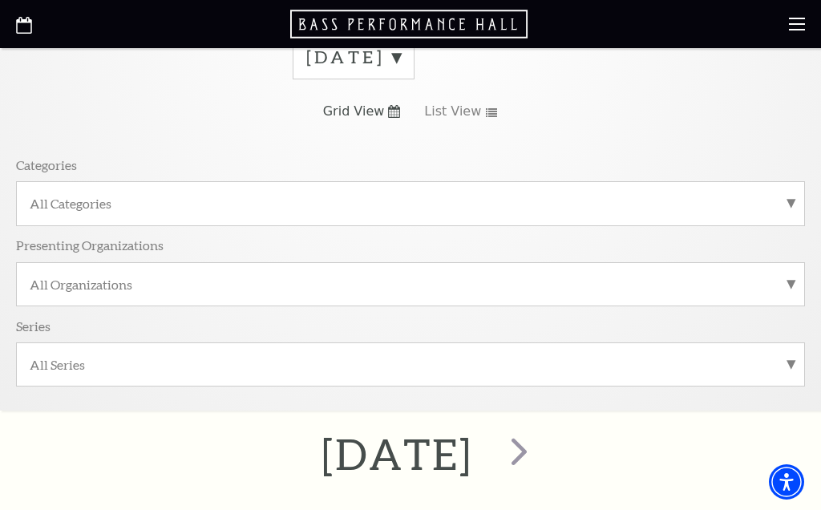
click at [790, 204] on label "All Categories" at bounding box center [411, 203] width 762 height 17
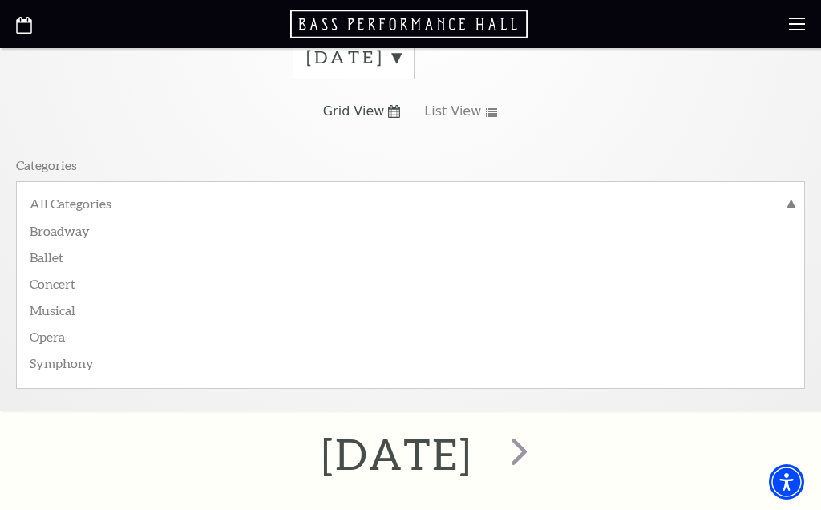
click at [672, 236] on label "Broadway" at bounding box center [411, 229] width 762 height 26
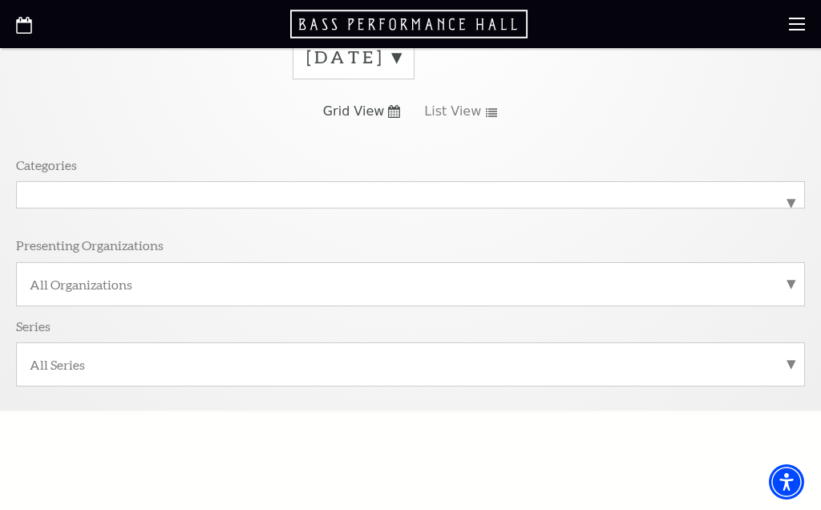
click at [712, 195] on label "Broadway" at bounding box center [411, 195] width 762 height 0
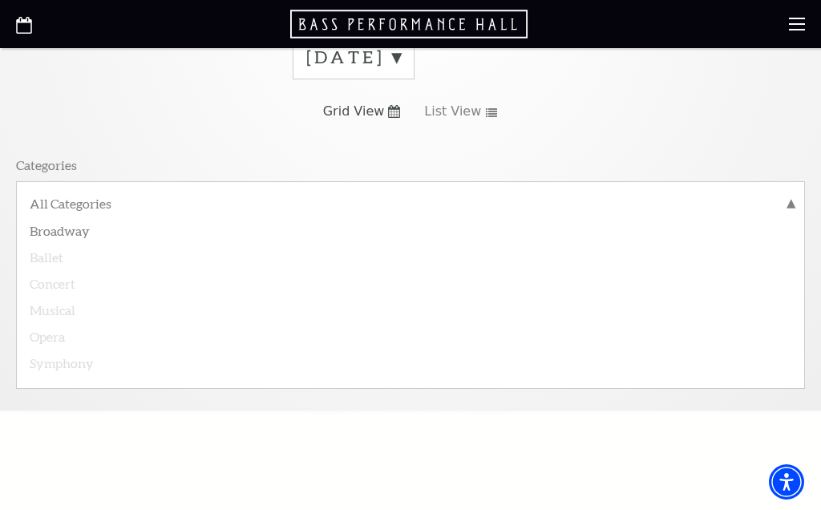
click at [92, 204] on label "All Categories" at bounding box center [411, 205] width 762 height 21
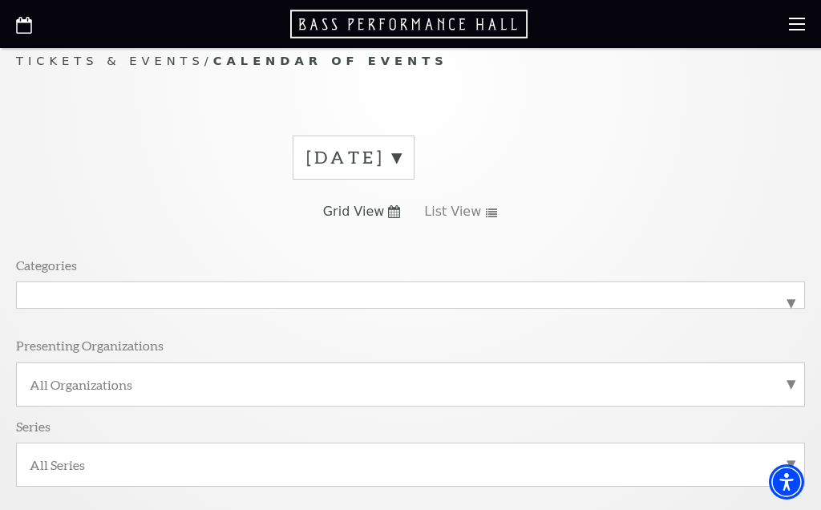
scroll to position [0, 0]
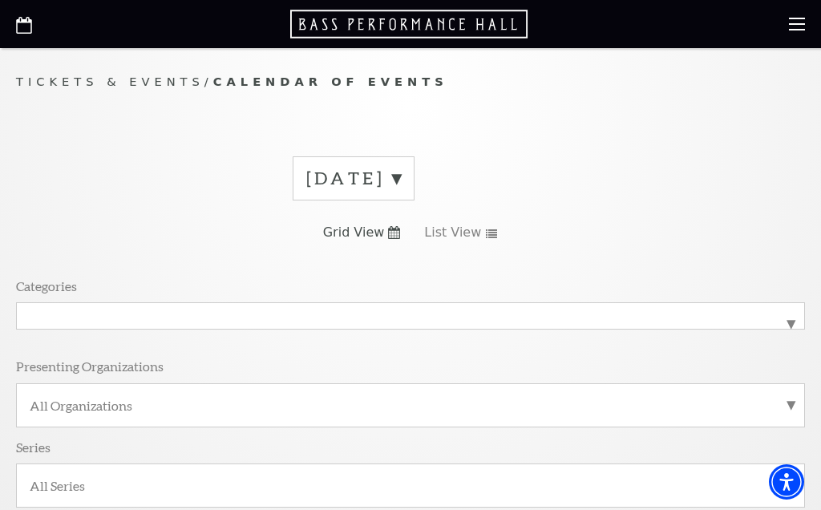
click at [790, 316] on label "All Categories" at bounding box center [411, 316] width 762 height 0
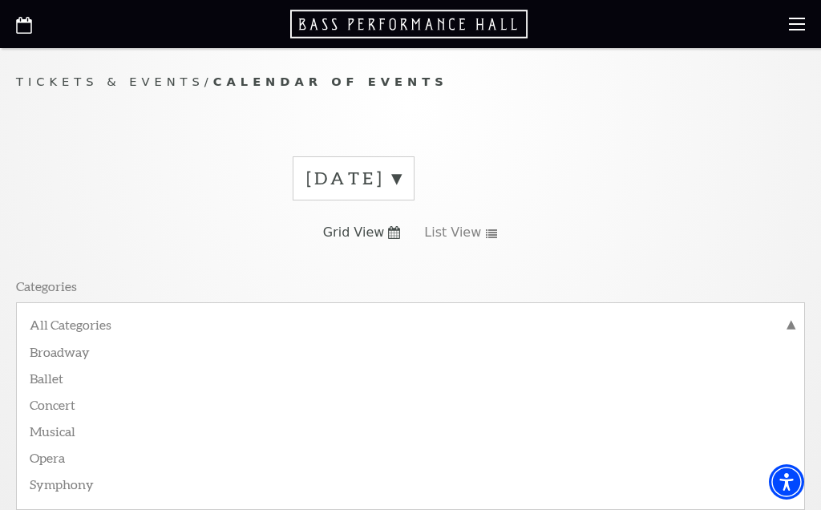
click at [56, 382] on label "Ballet" at bounding box center [411, 377] width 762 height 26
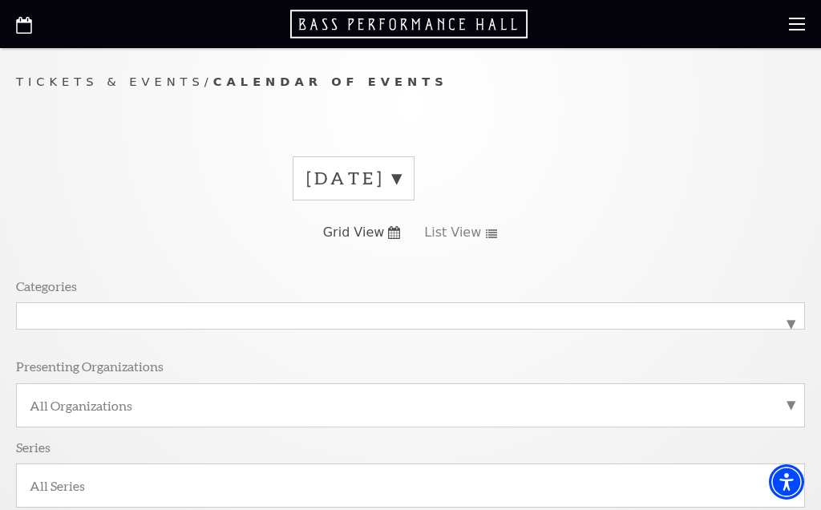
click at [790, 400] on label "All Organizations" at bounding box center [411, 405] width 762 height 17
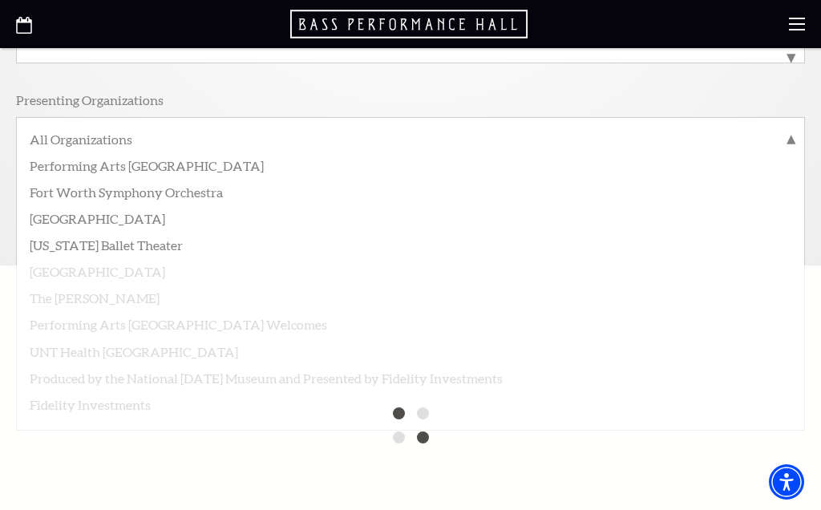
scroll to position [269, 0]
click at [657, 133] on label "All Organizations" at bounding box center [411, 138] width 762 height 21
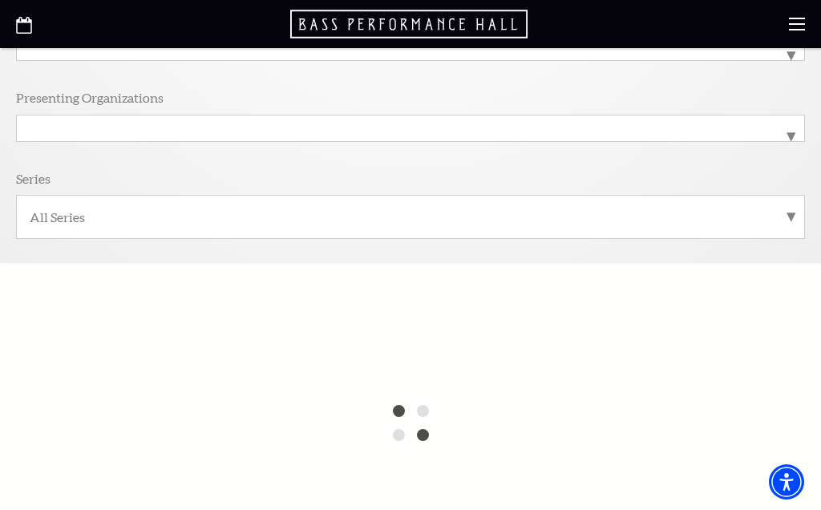
click at [790, 210] on label "All Series" at bounding box center [411, 216] width 762 height 17
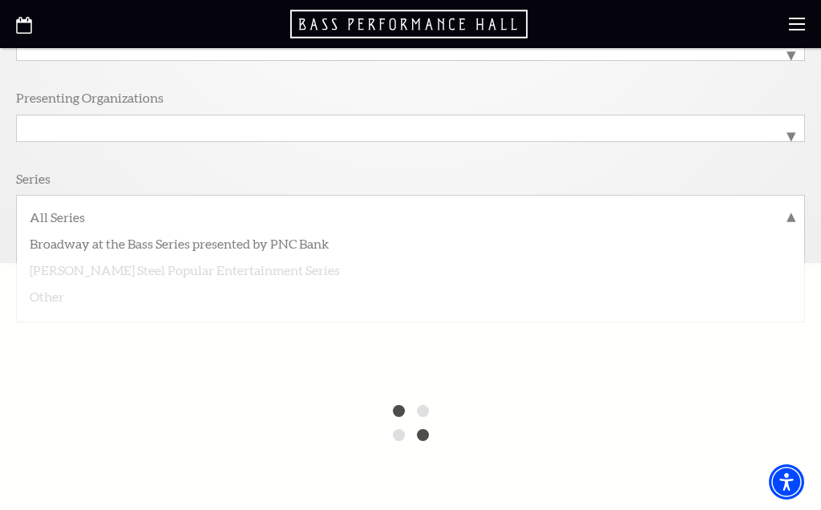
click at [701, 410] on div at bounding box center [410, 423] width 821 height 321
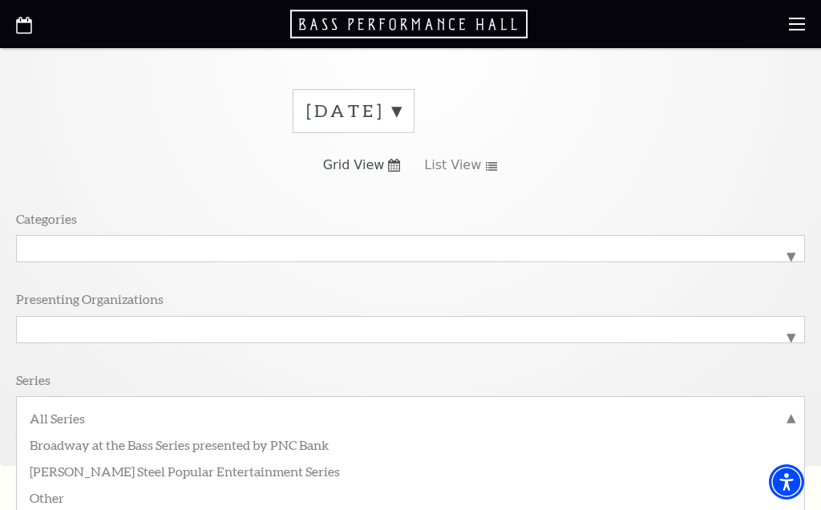
scroll to position [0, 0]
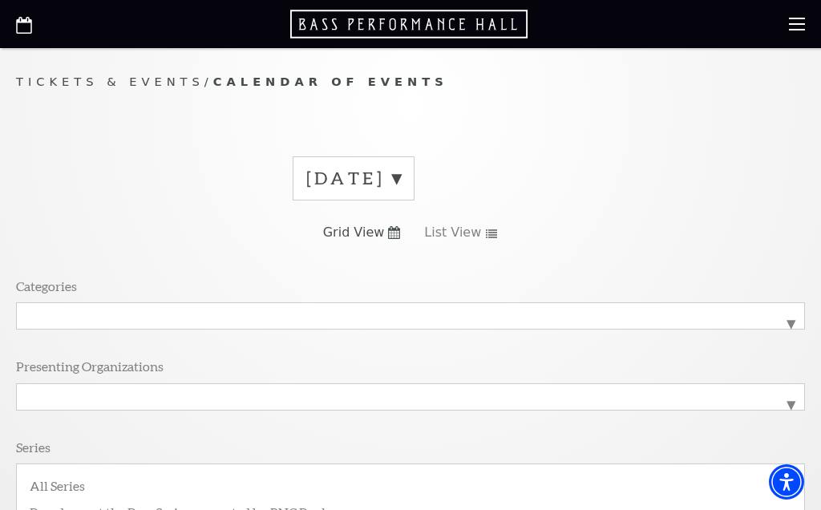
click at [401, 184] on label "[DATE]" at bounding box center [353, 178] width 95 height 25
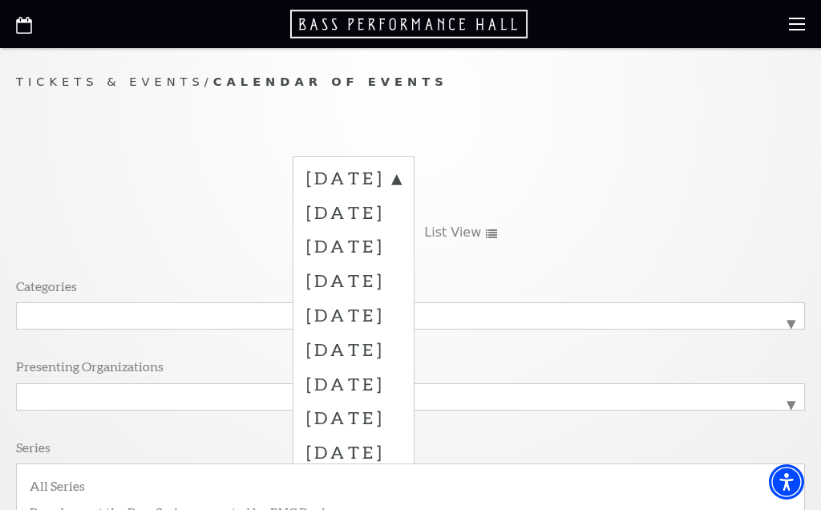
click at [401, 274] on label "[DATE]" at bounding box center [353, 280] width 95 height 34
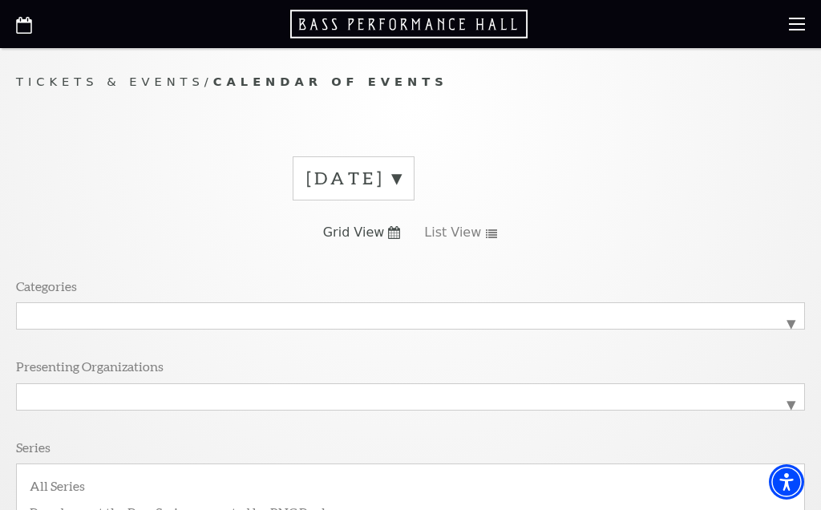
click at [401, 173] on label "[DATE]" at bounding box center [353, 178] width 95 height 25
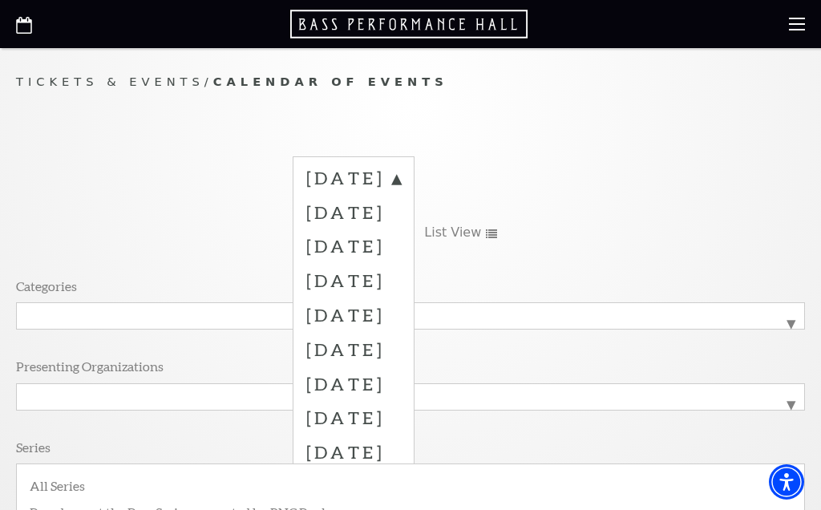
click at [393, 277] on label "[DATE]" at bounding box center [353, 280] width 95 height 34
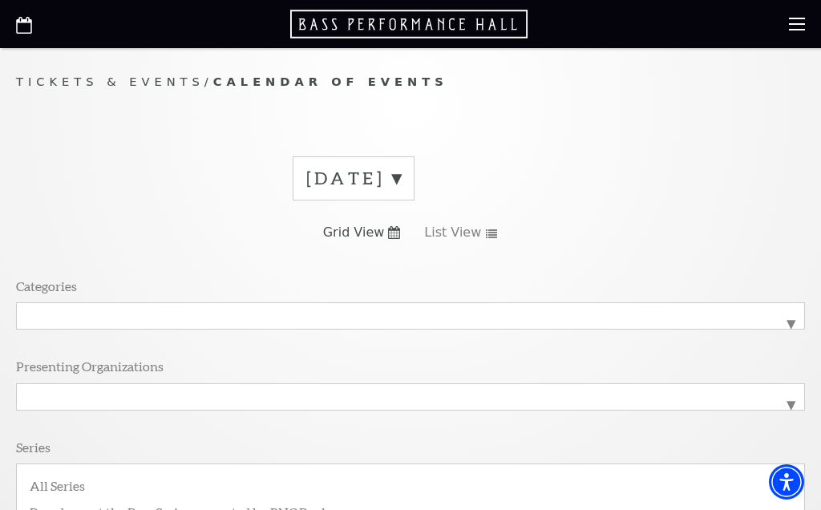
click at [401, 175] on label "[DATE]" at bounding box center [353, 178] width 95 height 25
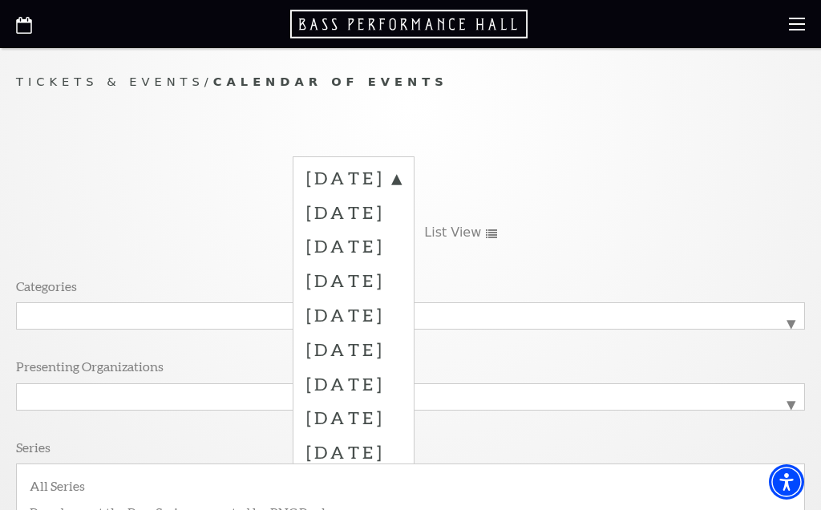
click at [401, 248] on label "[DATE]" at bounding box center [353, 245] width 95 height 34
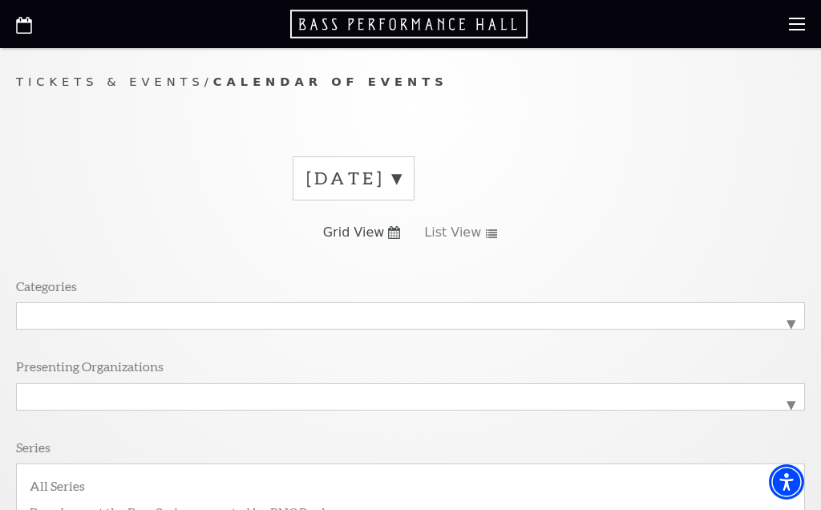
click at [414, 164] on div "[DATE]" at bounding box center [354, 178] width 122 height 44
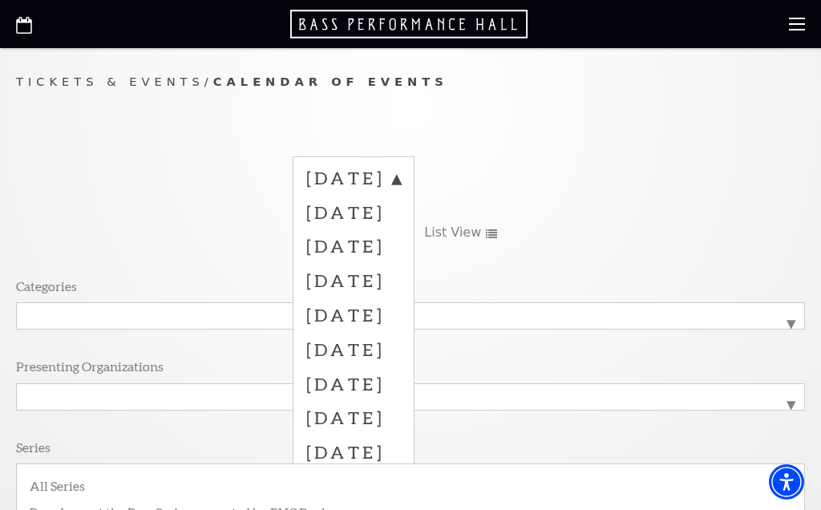
click at [626, 184] on div "[DATE] [DATE] [DATE] [DATE] [DATE] [DATE] [DATE] [DATE] [DATE] [DATE] [DATE] [D…" at bounding box center [410, 337] width 789 height 386
